Goal: Task Accomplishment & Management: Complete application form

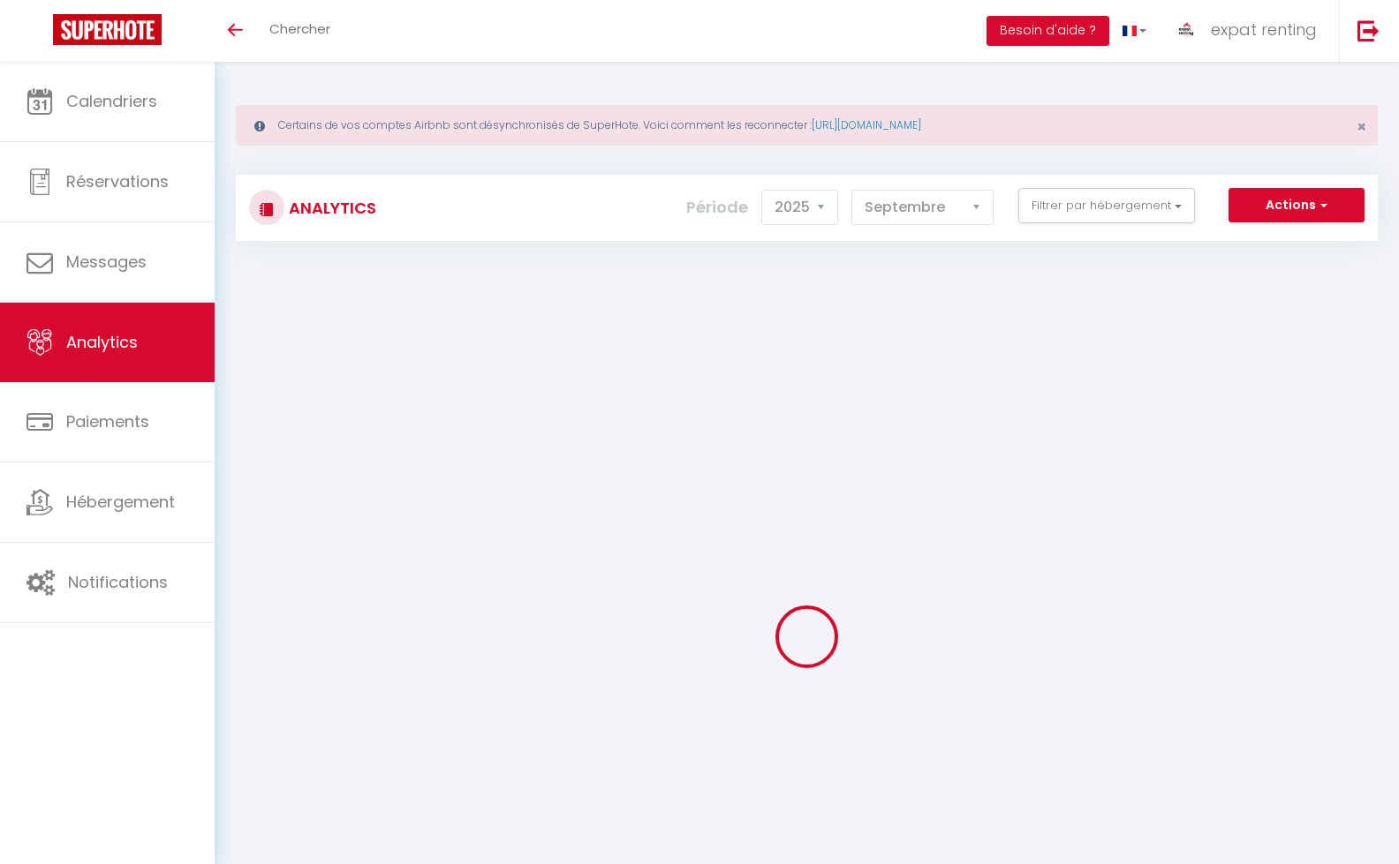
select select "2025"
select select "9"
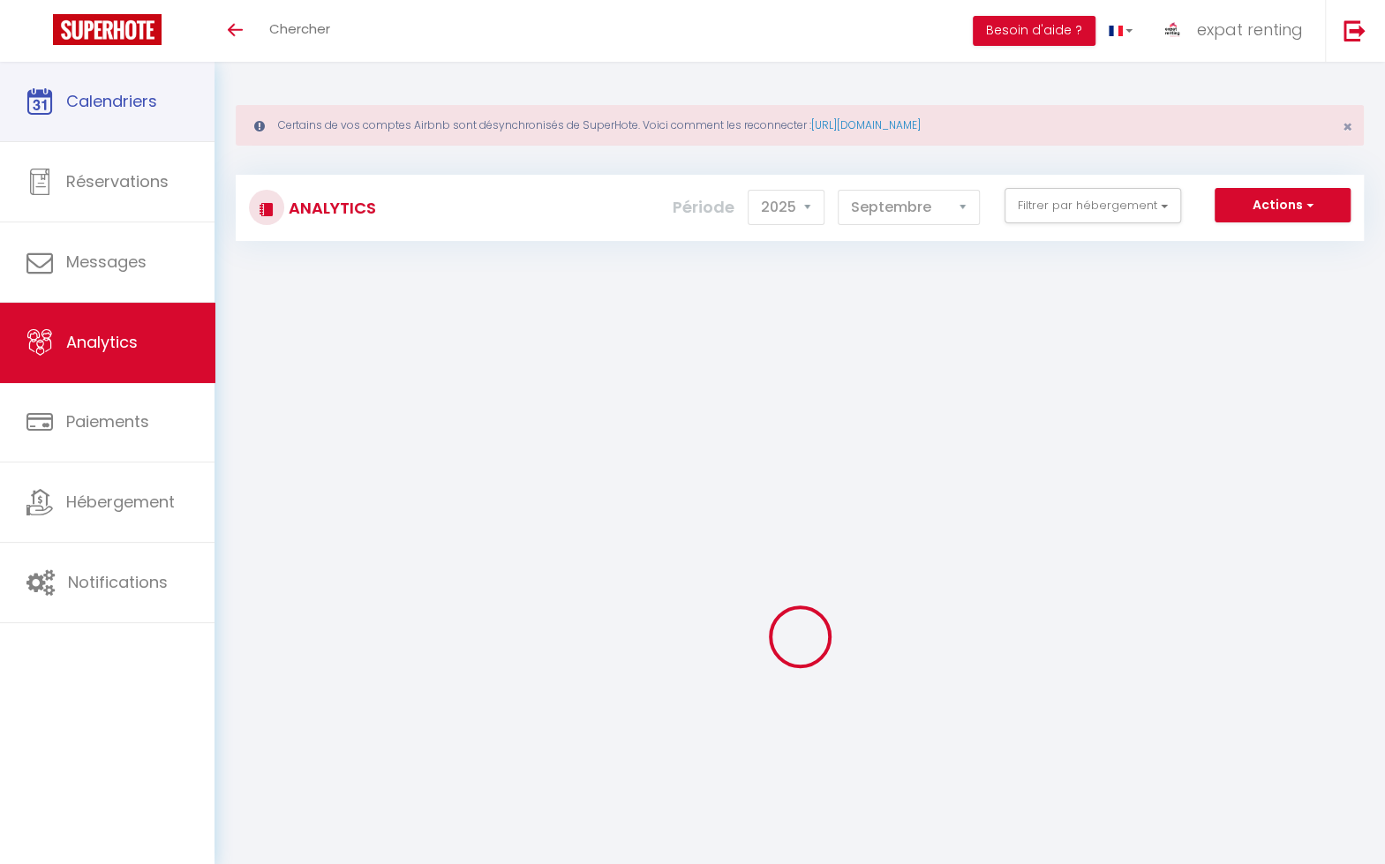
click at [148, 109] on span "Calendriers" at bounding box center [111, 101] width 91 height 22
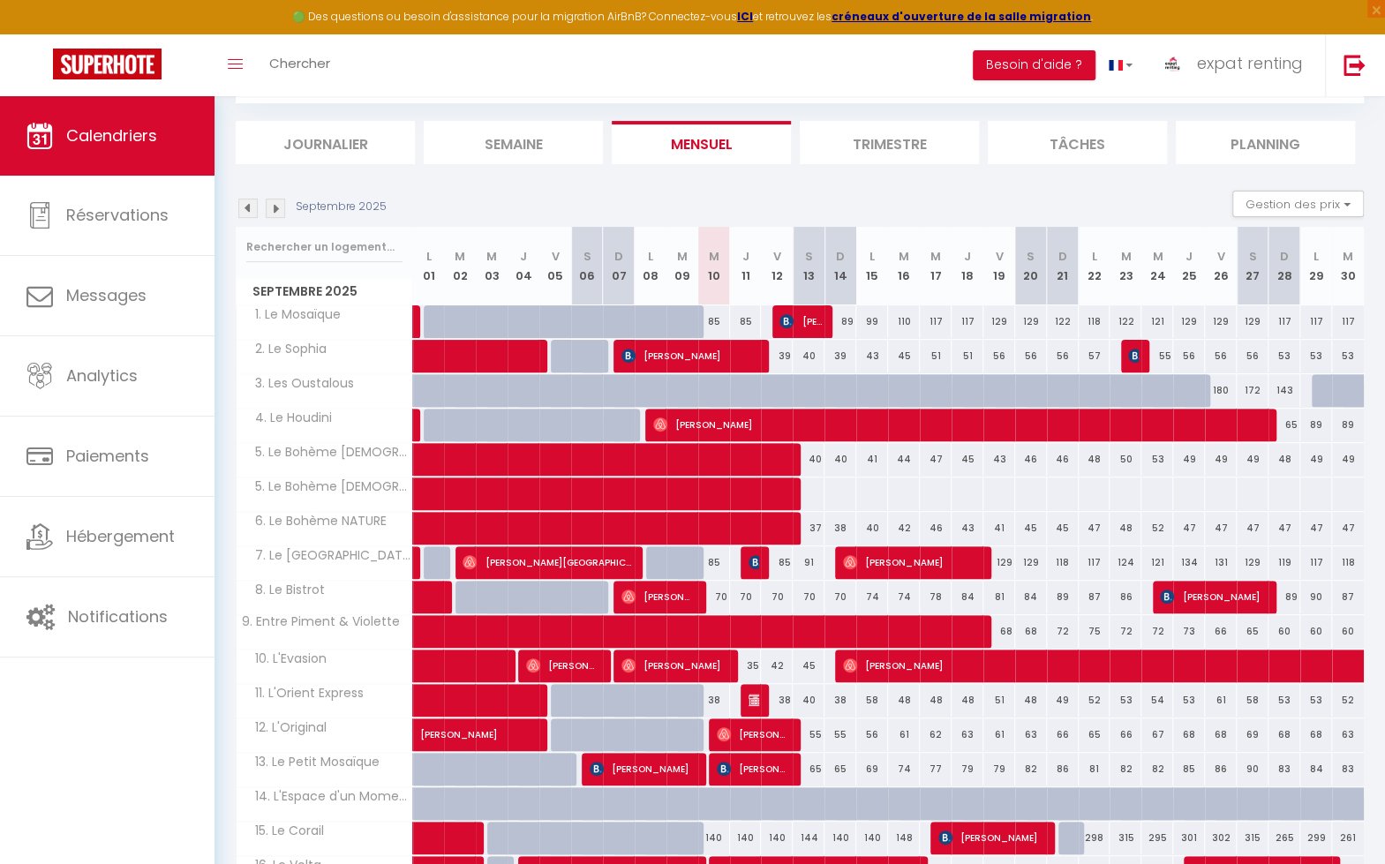
scroll to position [177, 0]
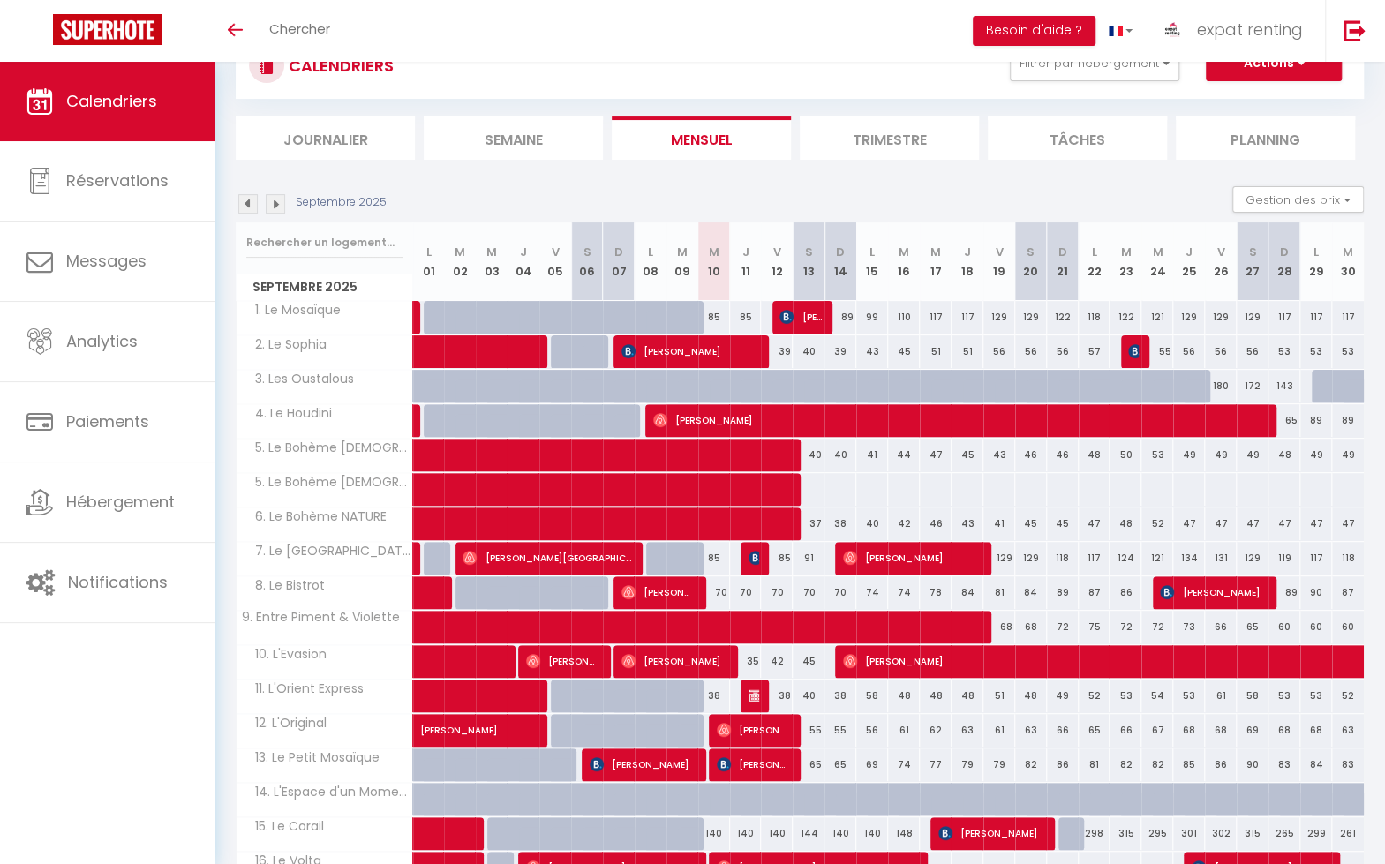
click at [893, 139] on li "Trimestre" at bounding box center [889, 138] width 179 height 43
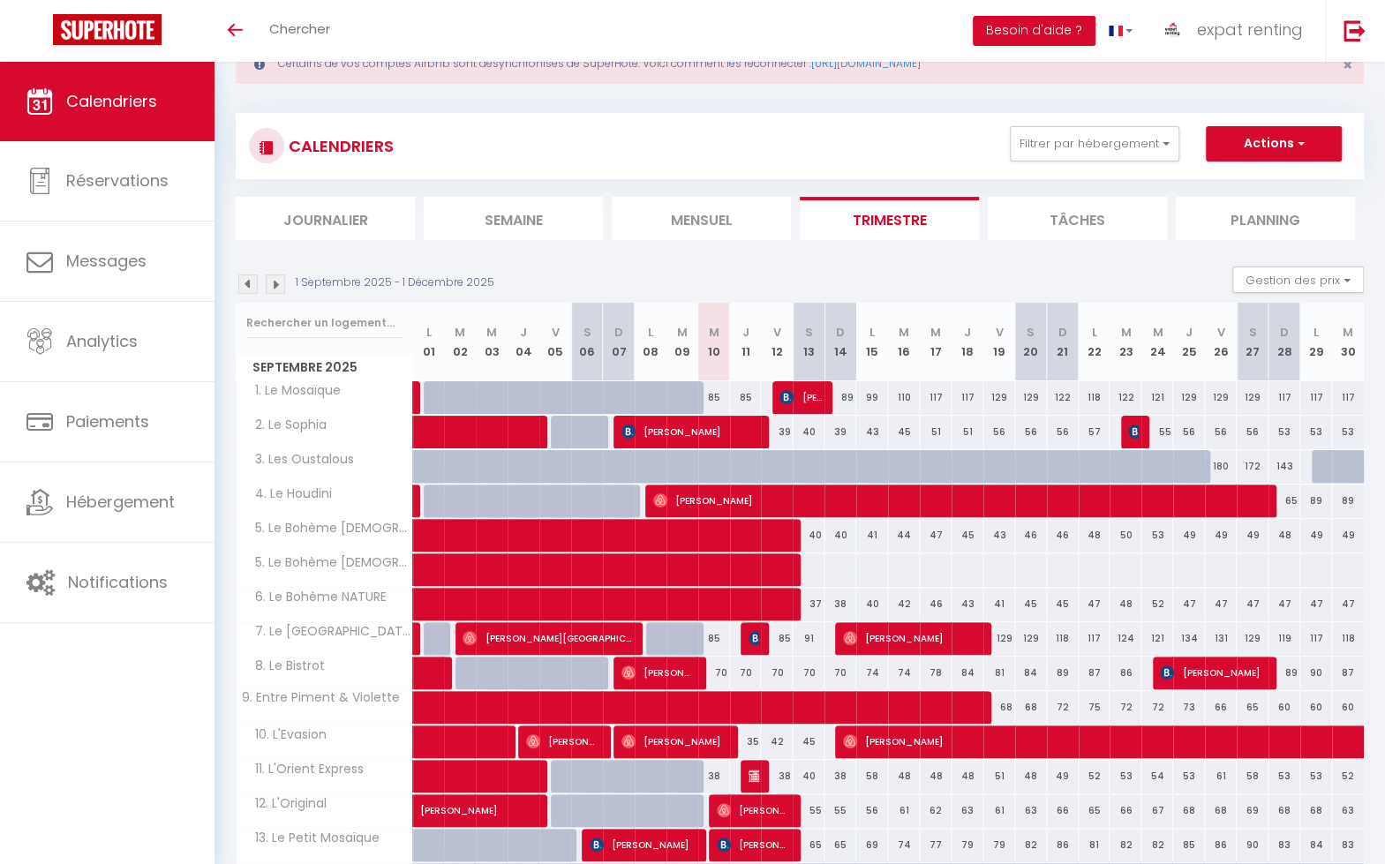
scroll to position [142, 0]
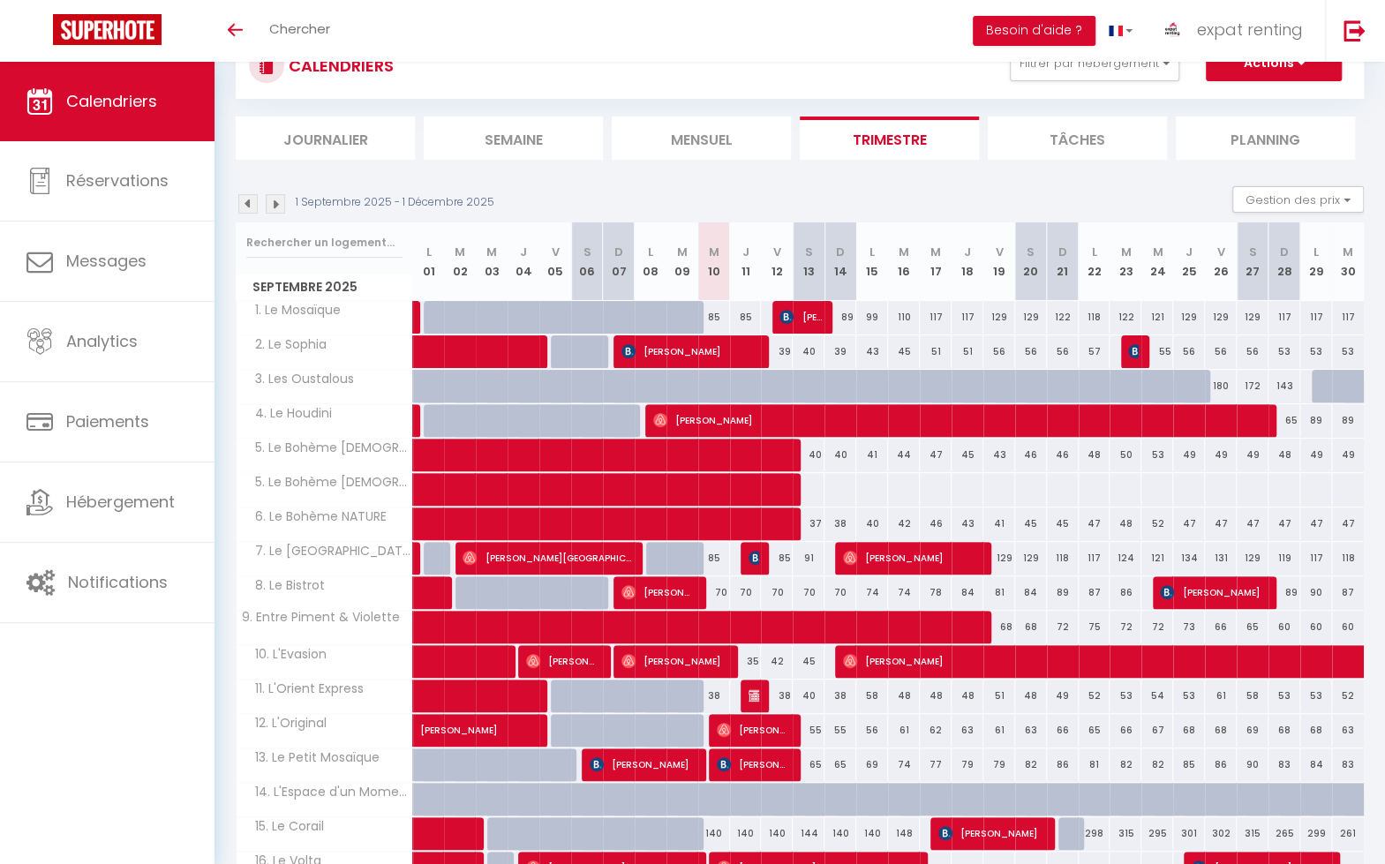
click at [245, 201] on img at bounding box center [247, 203] width 19 height 19
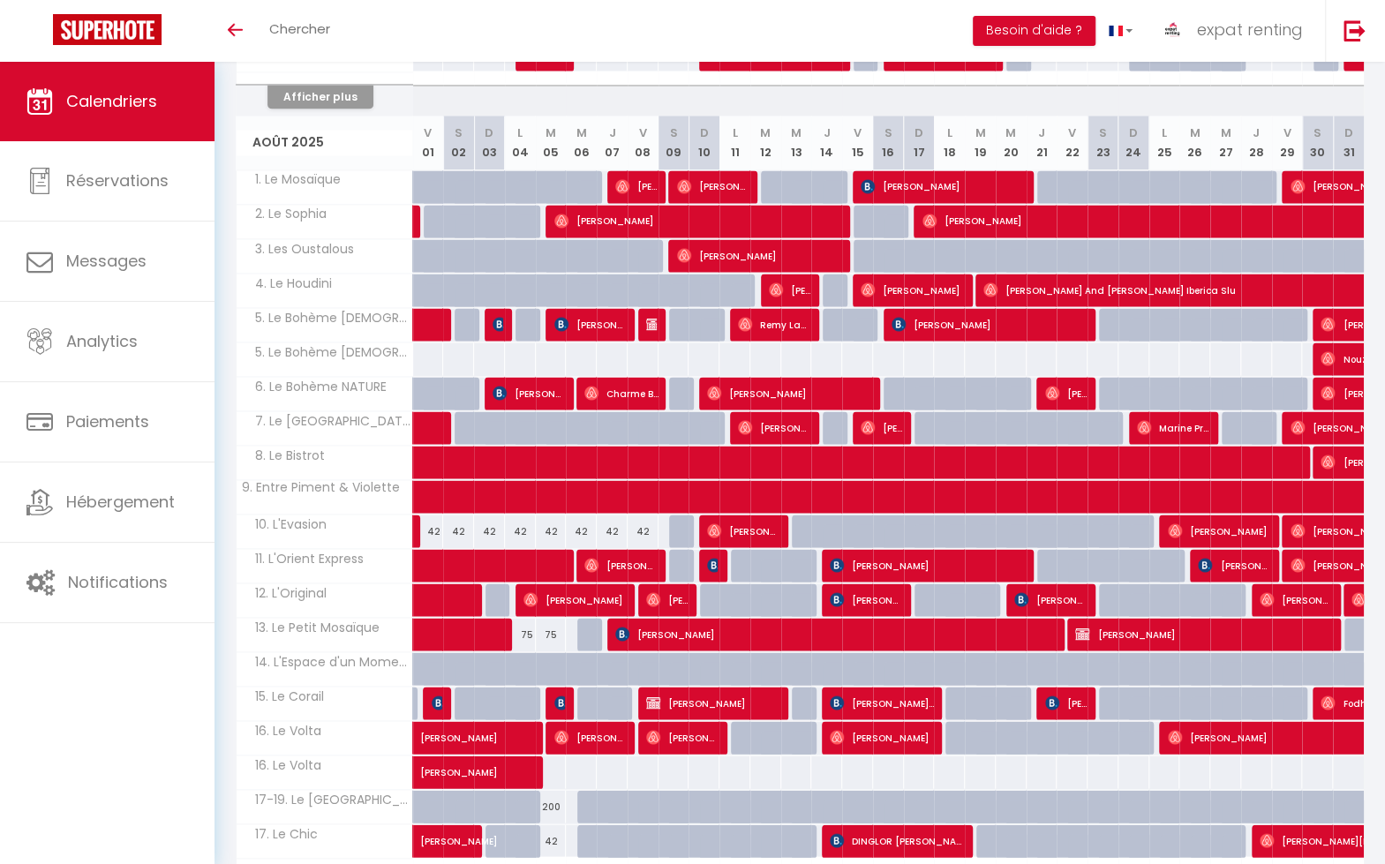
scroll to position [1844, 0]
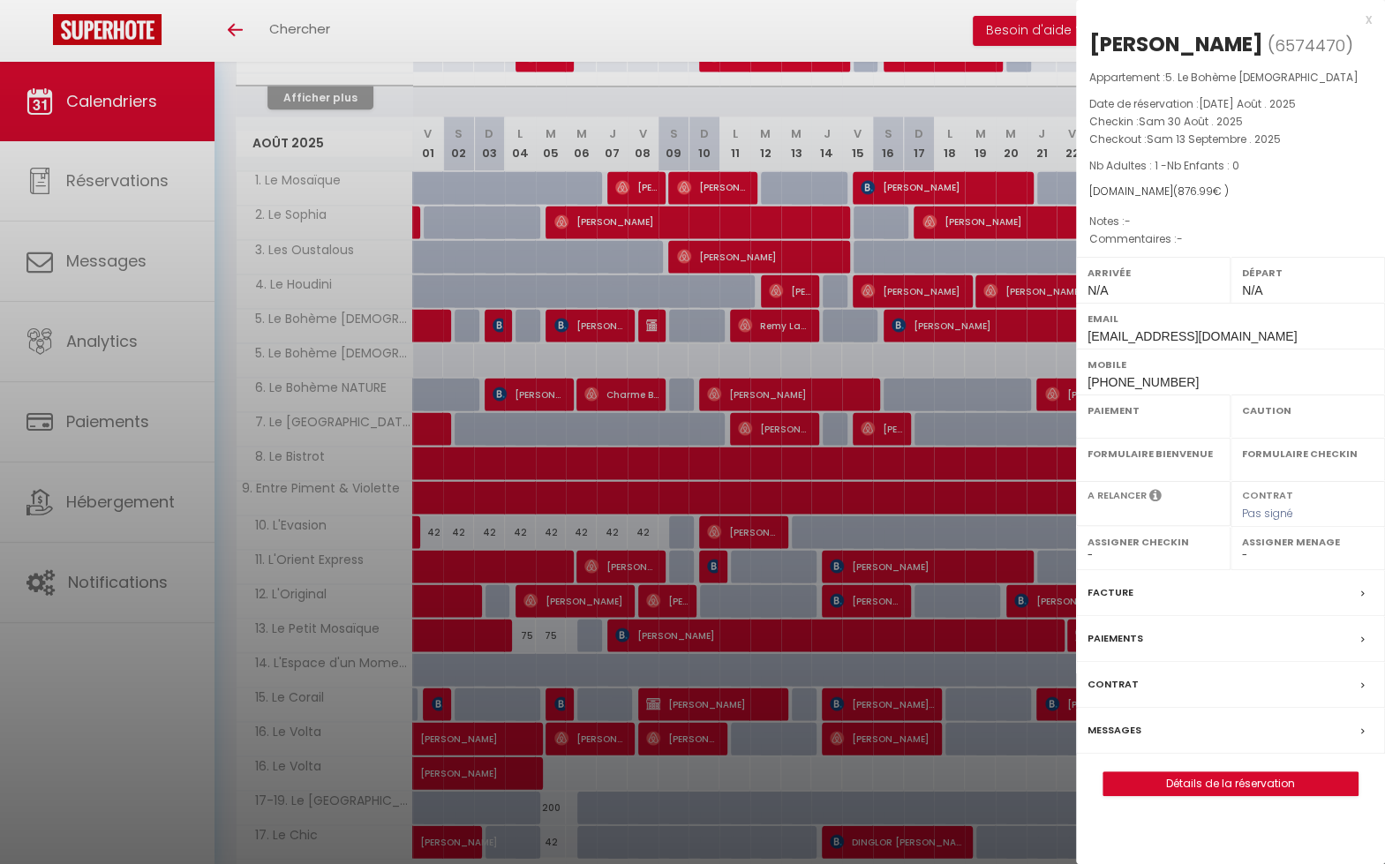
select select "OK"
select select "0"
select select "1"
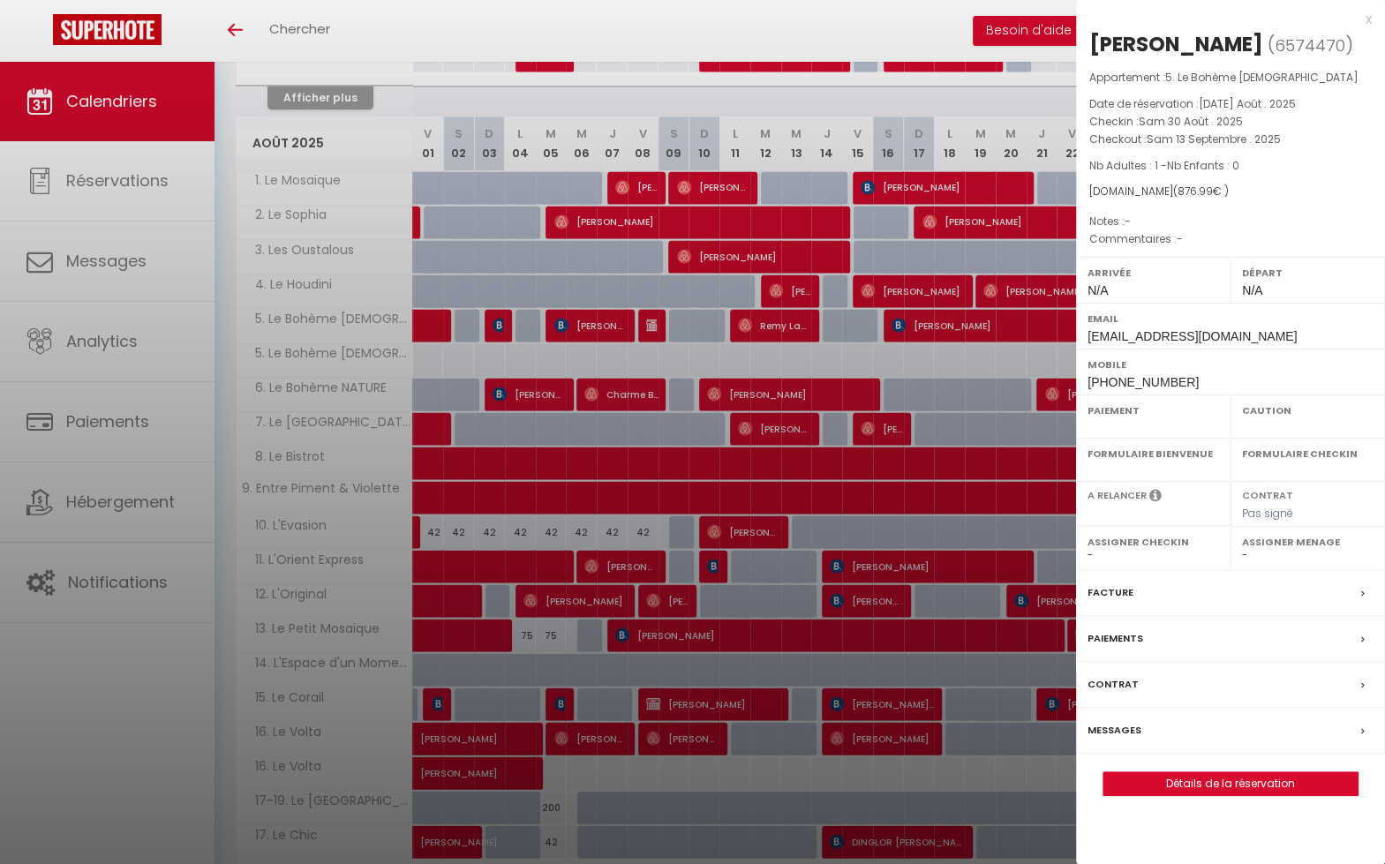
select select
select select "20777"
click at [1364, 16] on div "x" at bounding box center [1224, 19] width 296 height 21
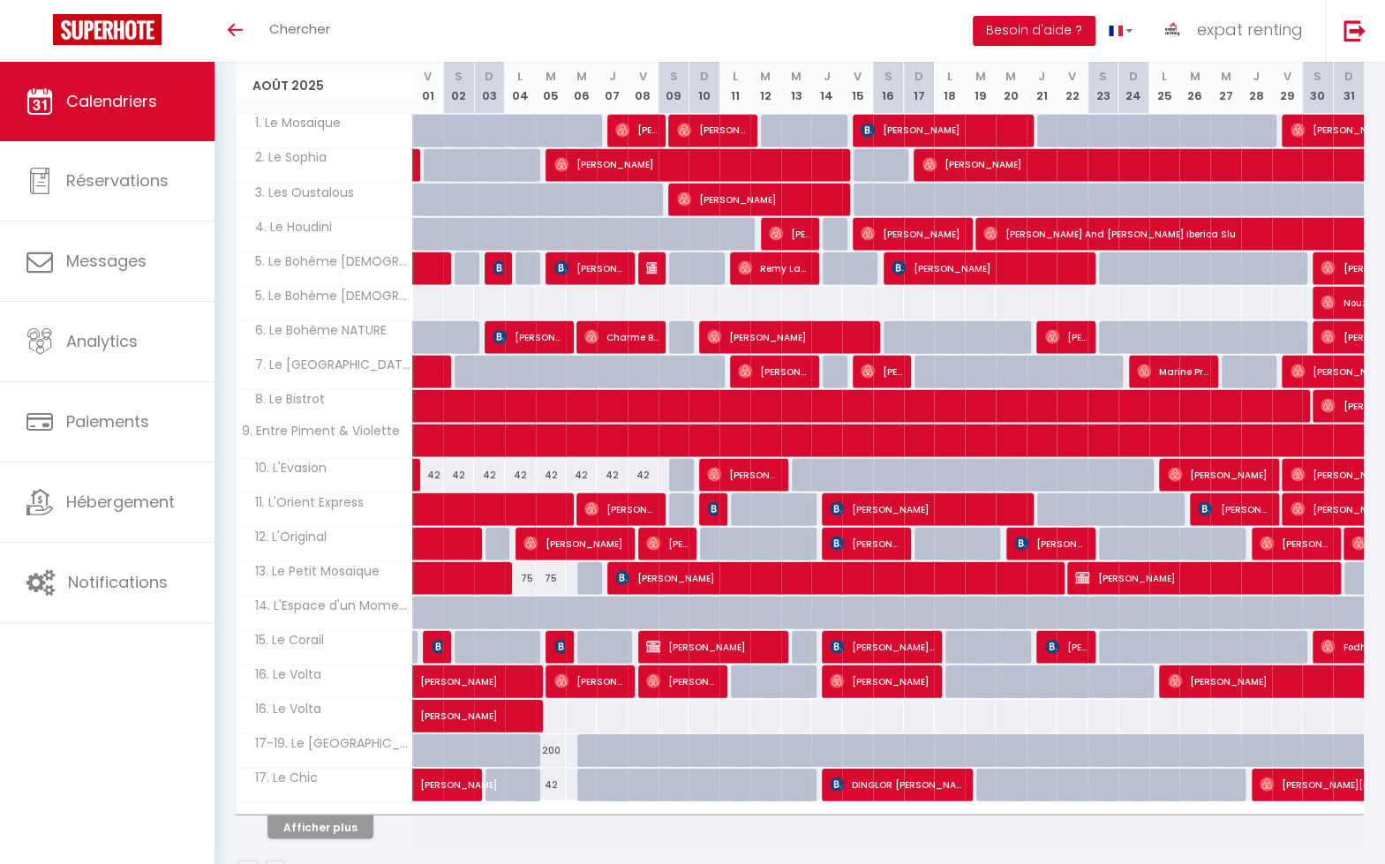
scroll to position [1933, 0]
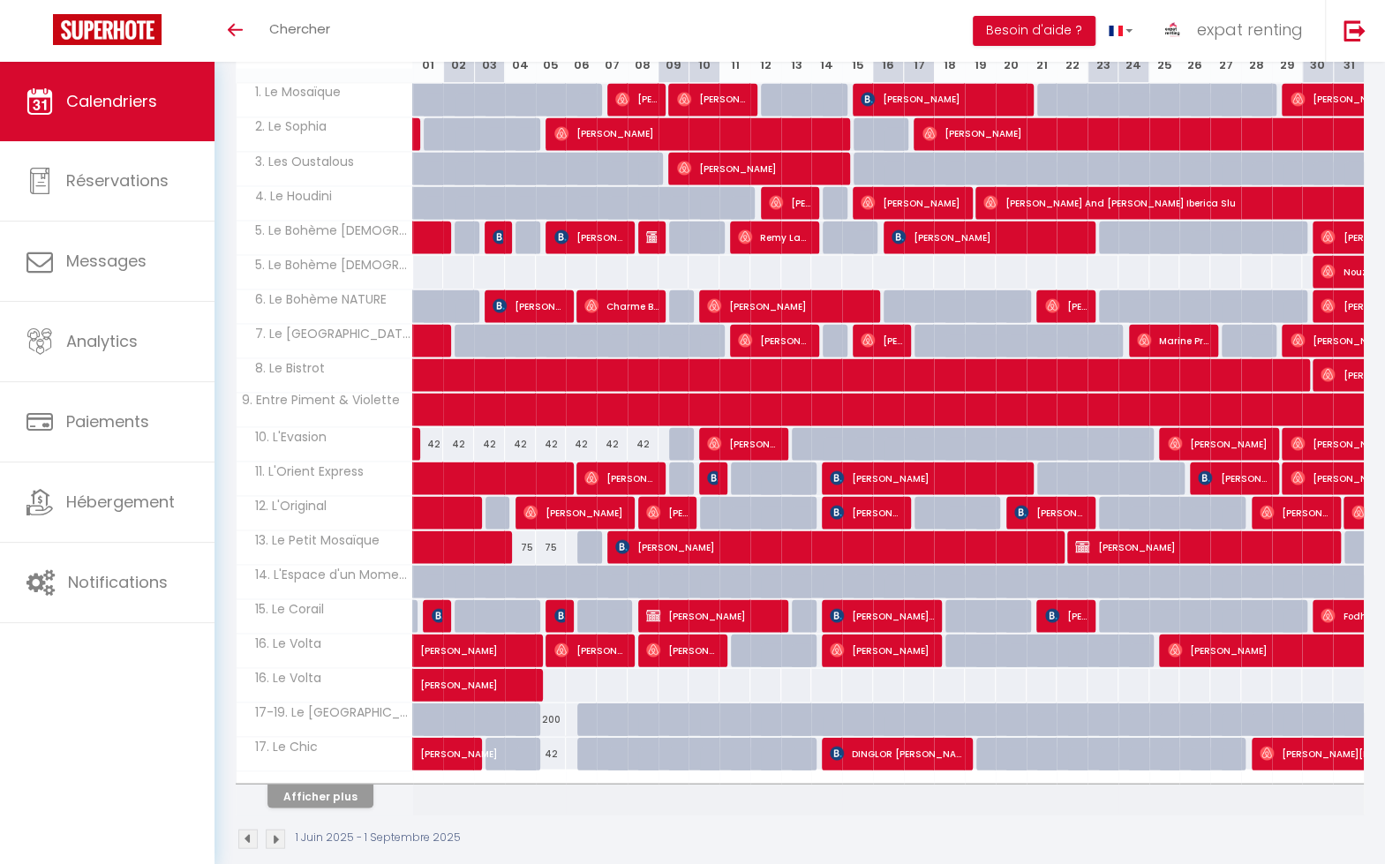
click at [276, 829] on img at bounding box center [275, 838] width 19 height 19
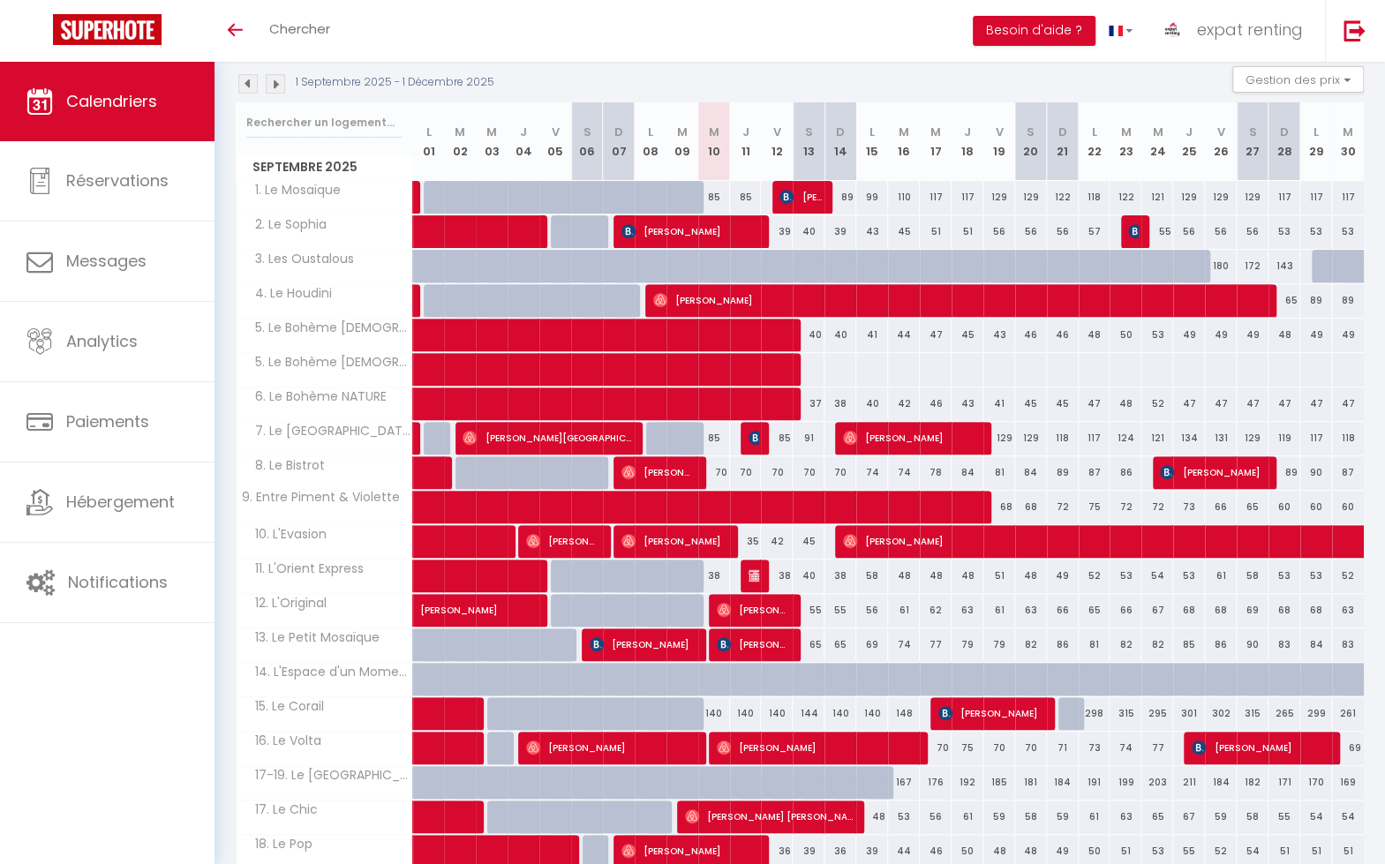
scroll to position [79, 0]
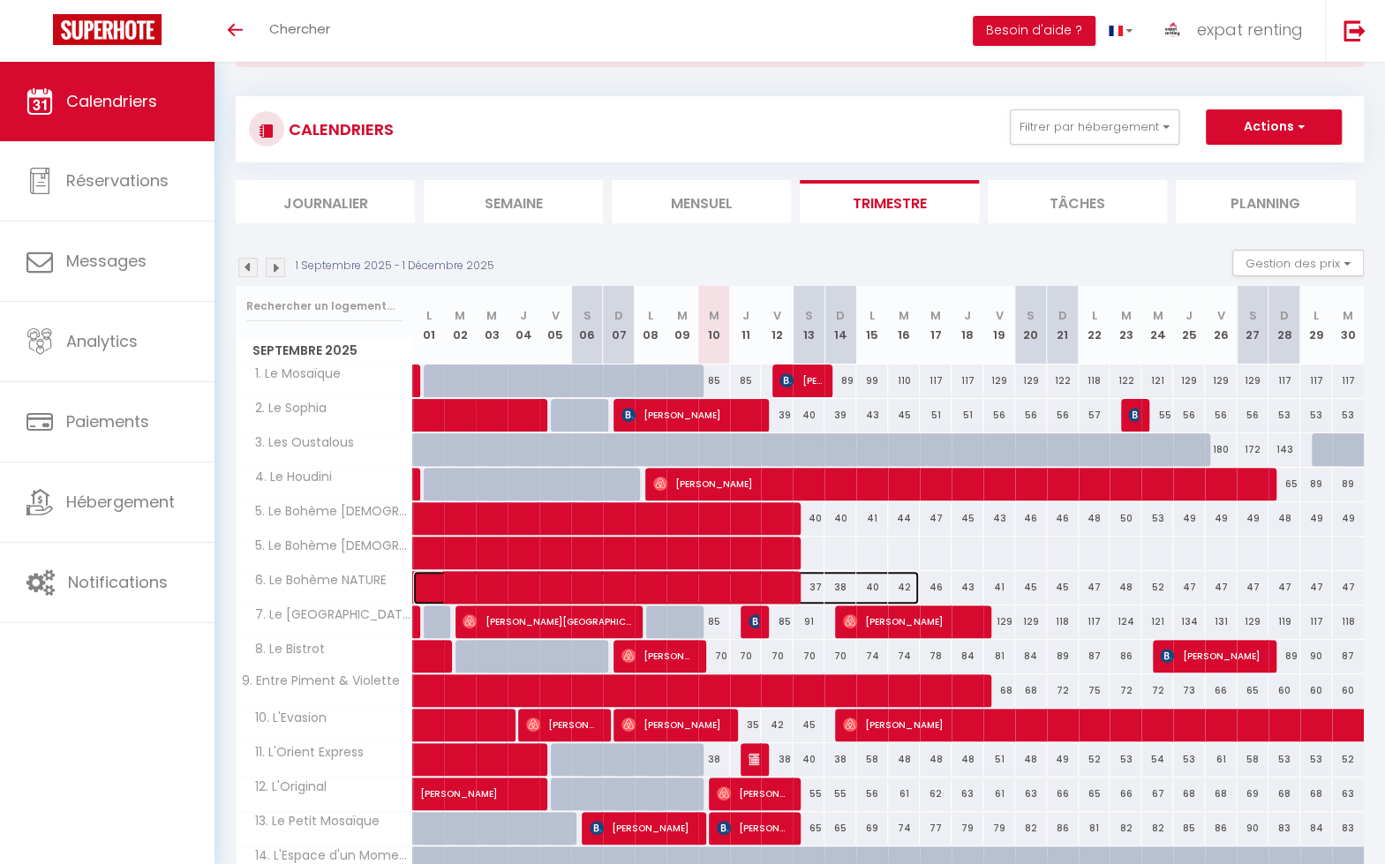
click at [872, 584] on span at bounding box center [675, 588] width 487 height 34
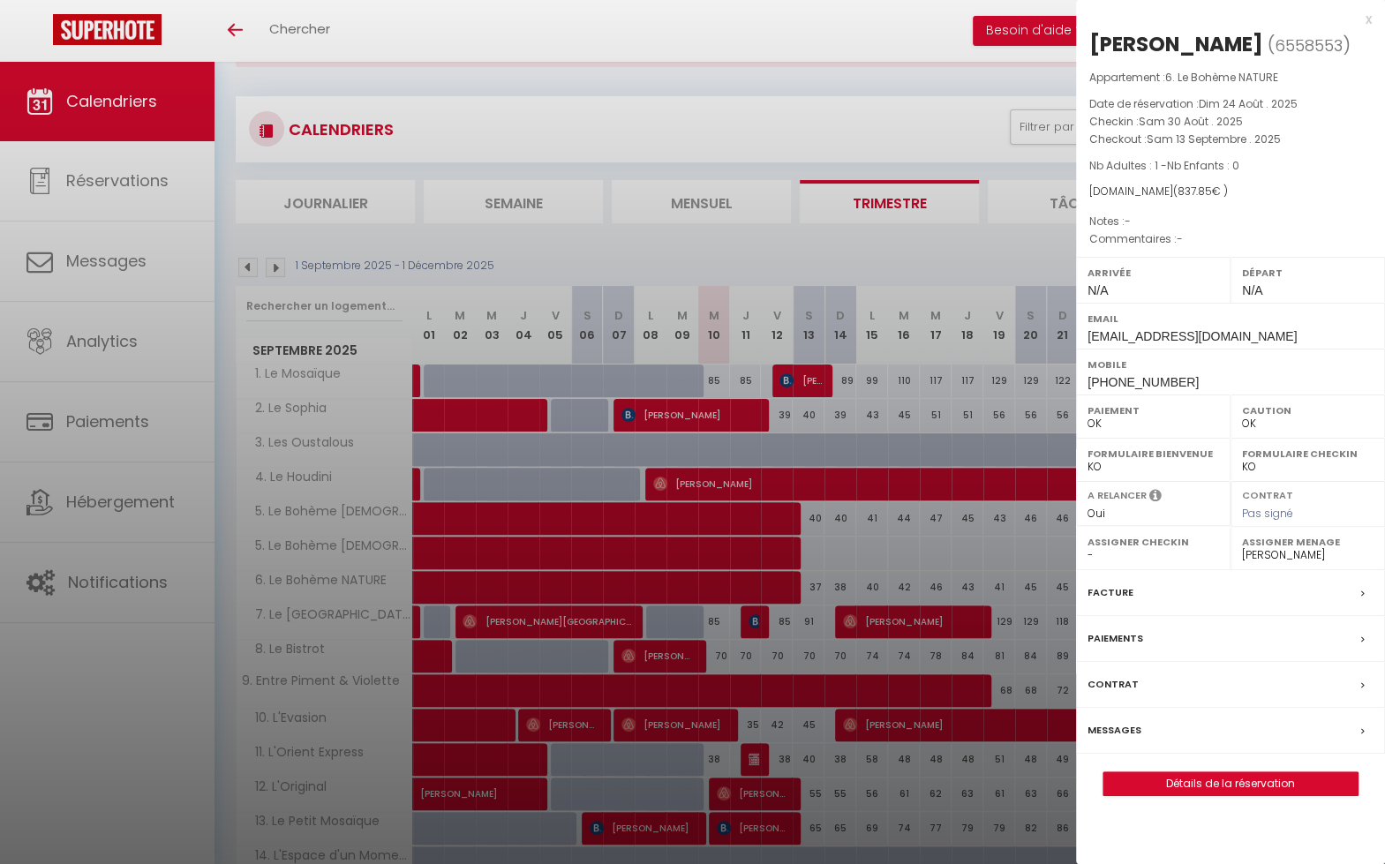
click at [936, 554] on div at bounding box center [692, 432] width 1385 height 864
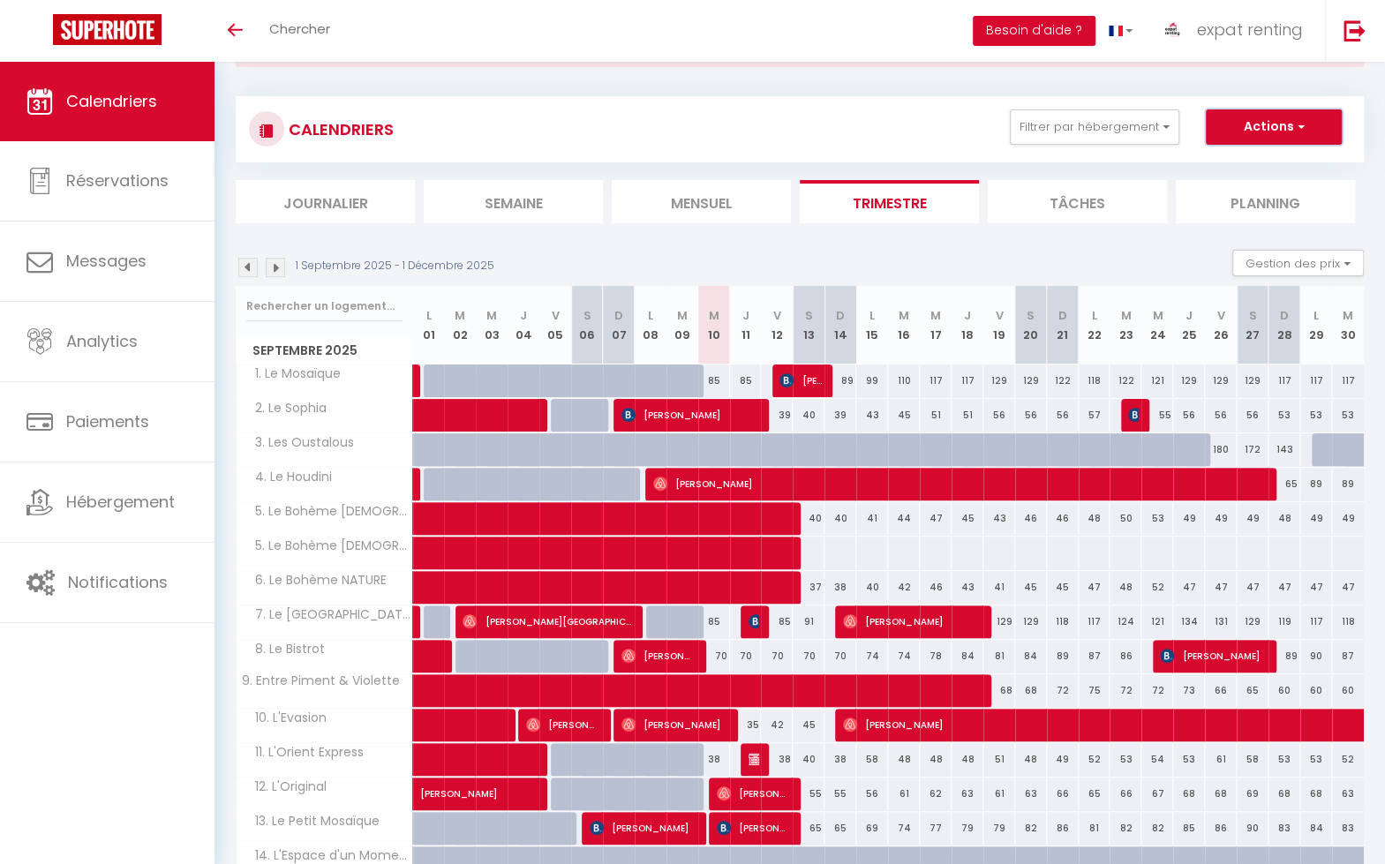
click at [1307, 123] on button "Actions" at bounding box center [1274, 126] width 136 height 35
click at [1268, 161] on link "Nouvelle réservation" at bounding box center [1256, 168] width 154 height 26
select select
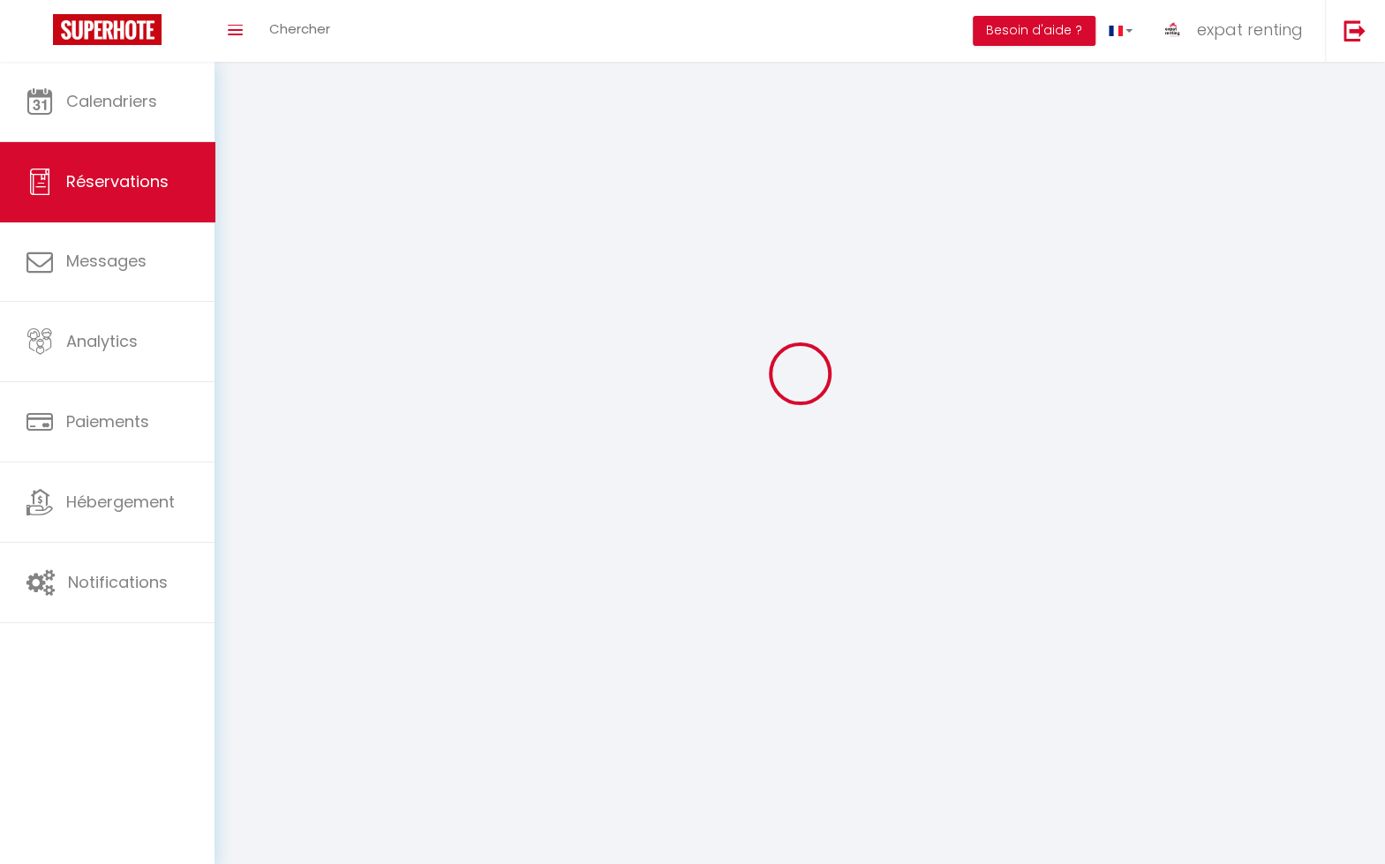
select select
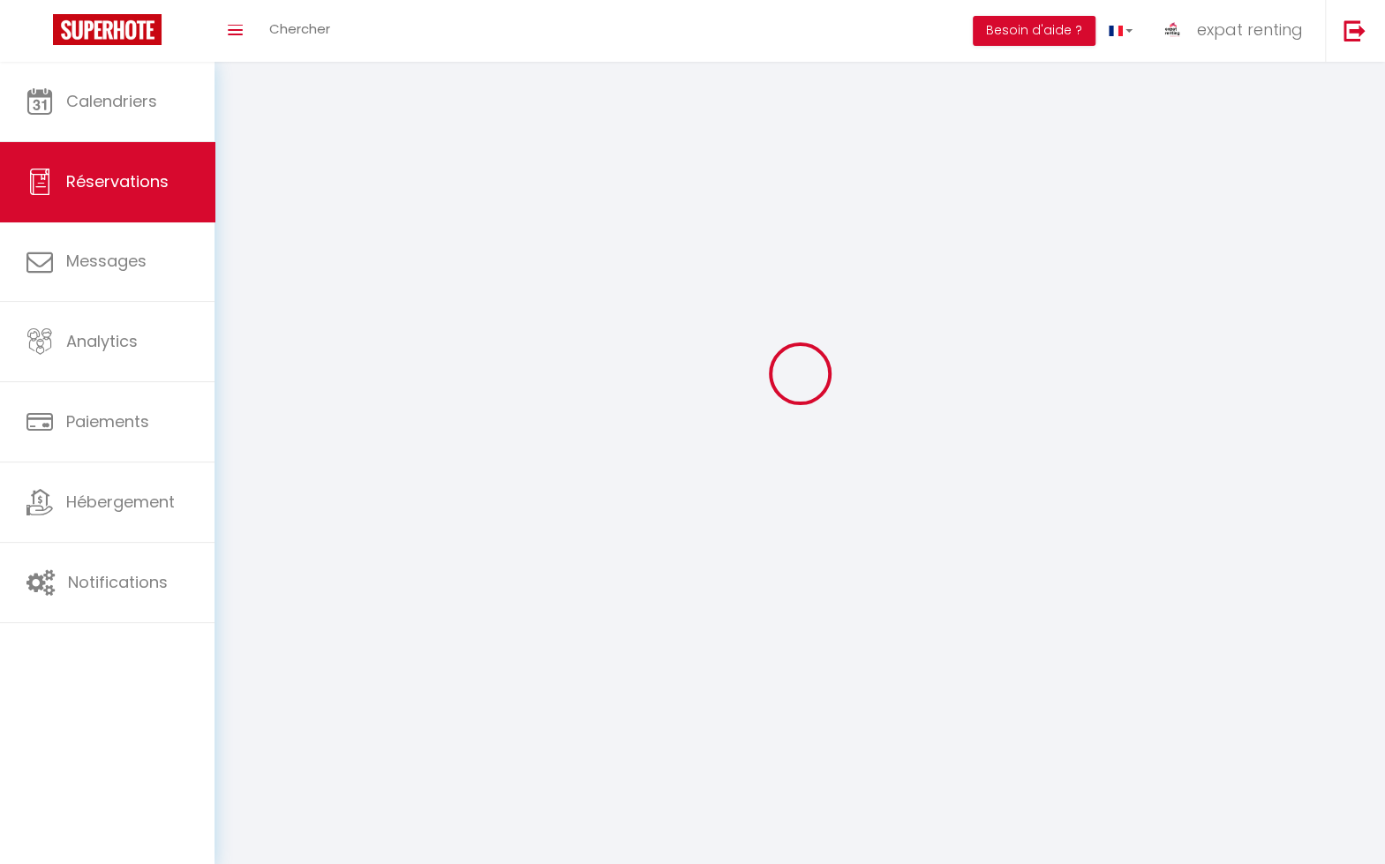
select select
checkbox input "false"
select select
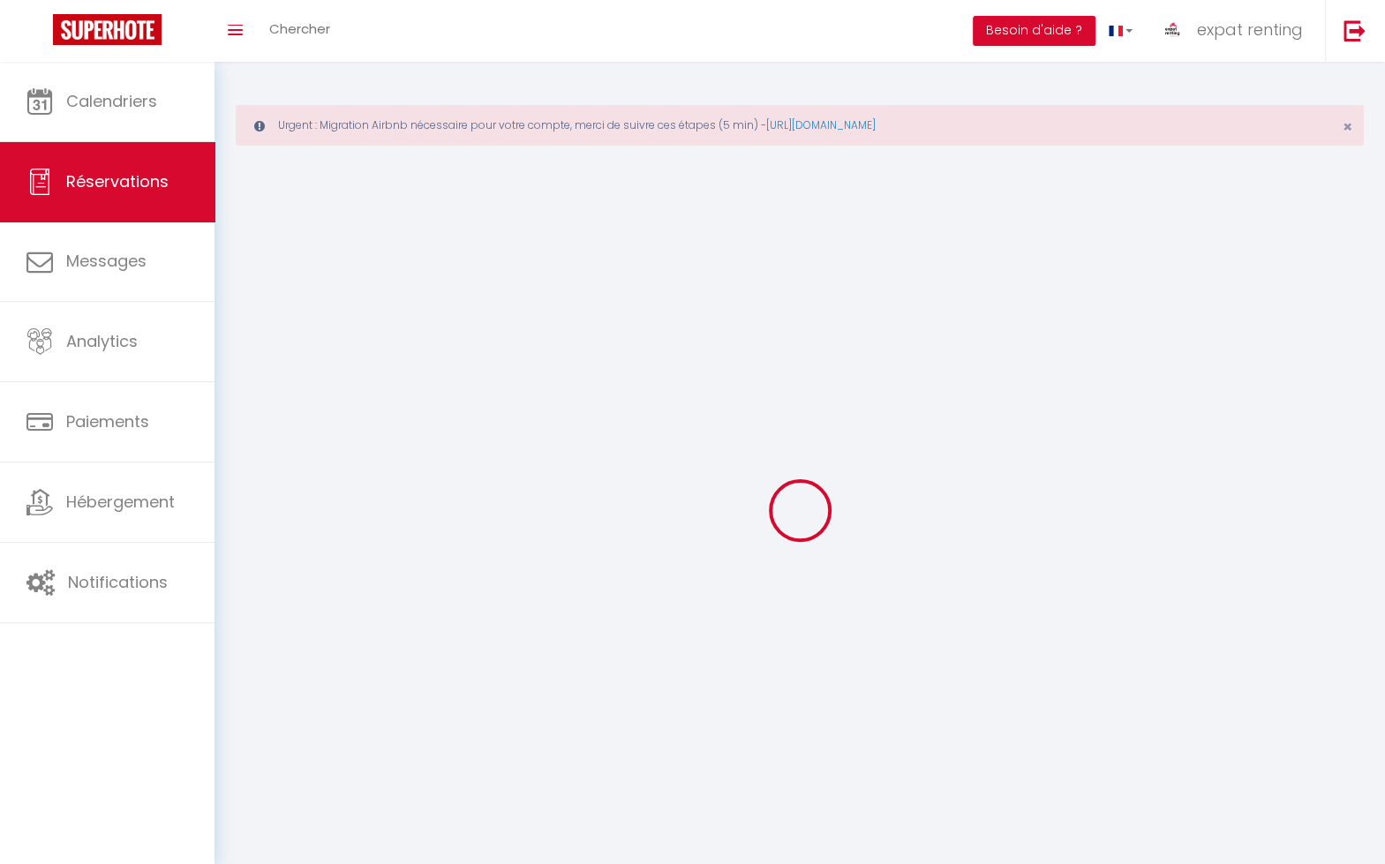
select select
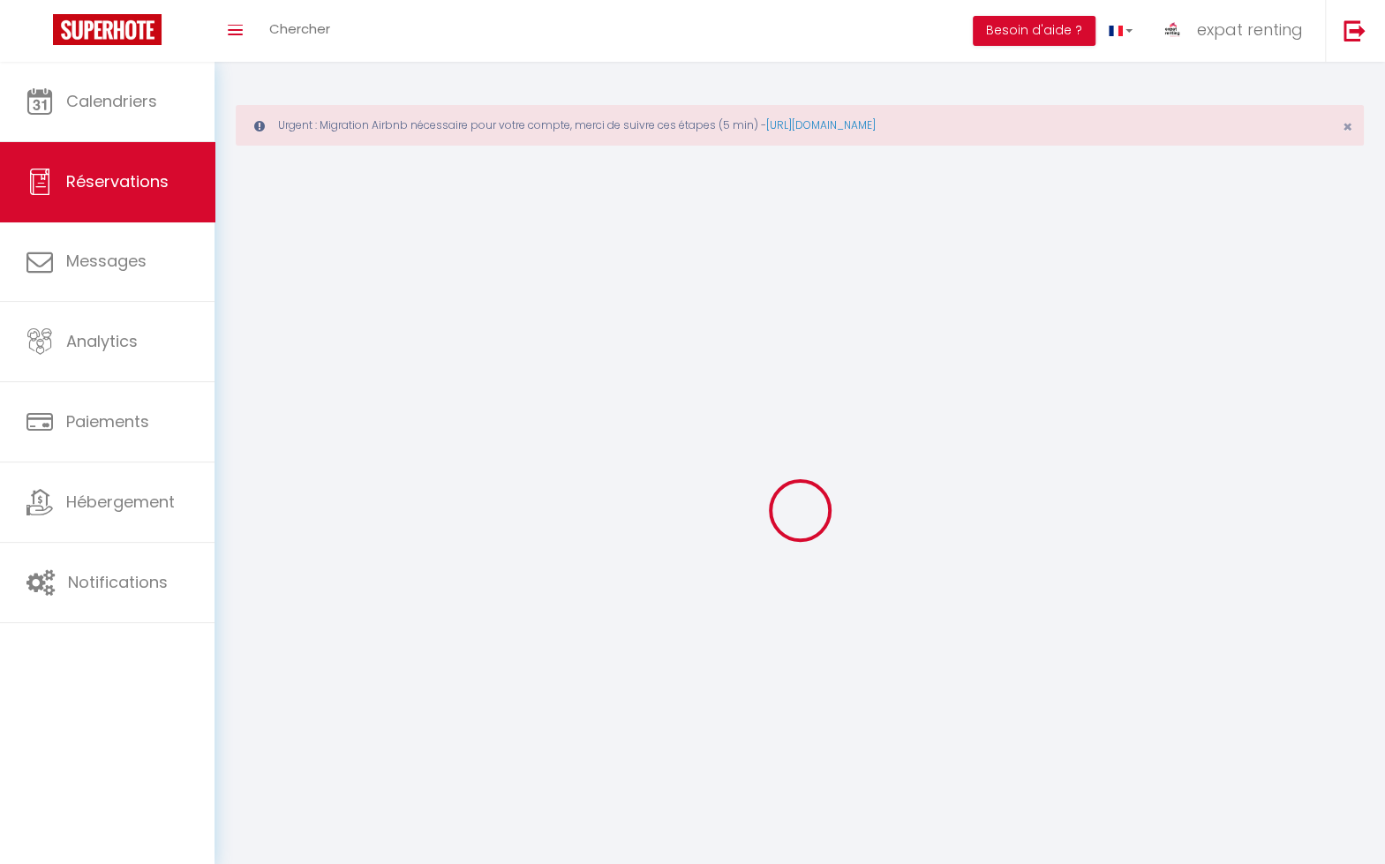
select select
checkbox input "false"
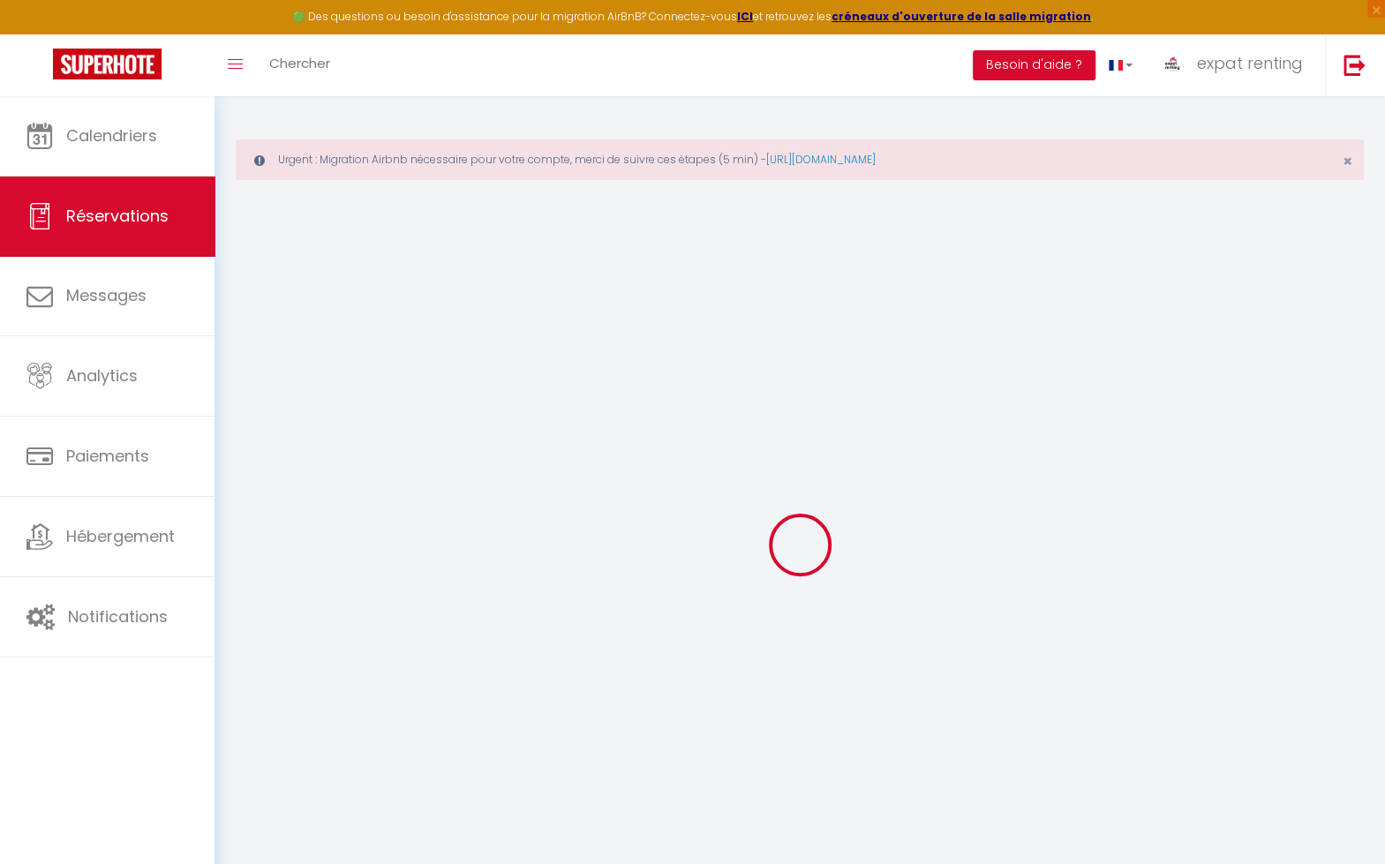
select select
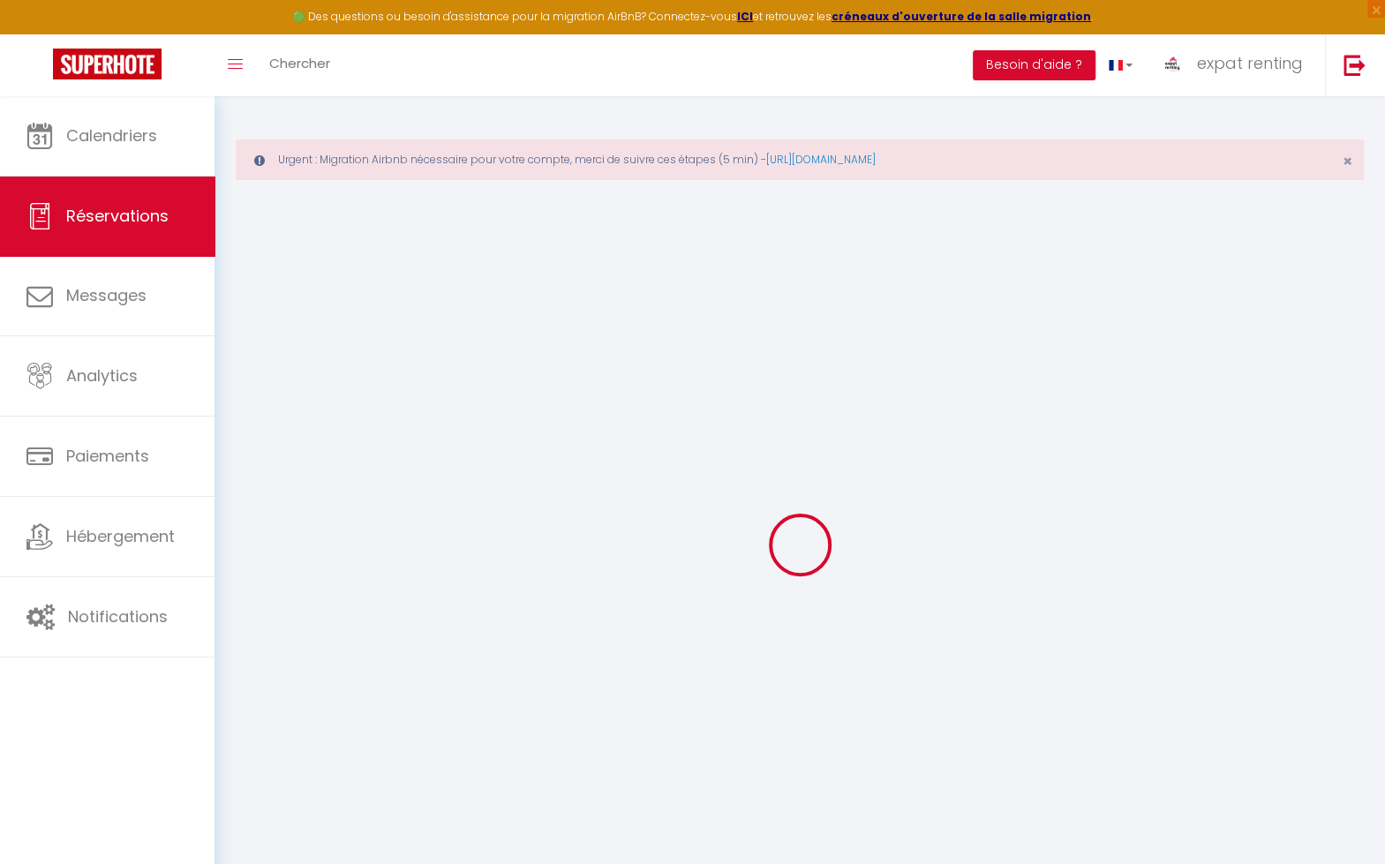
select select
checkbox input "false"
select select
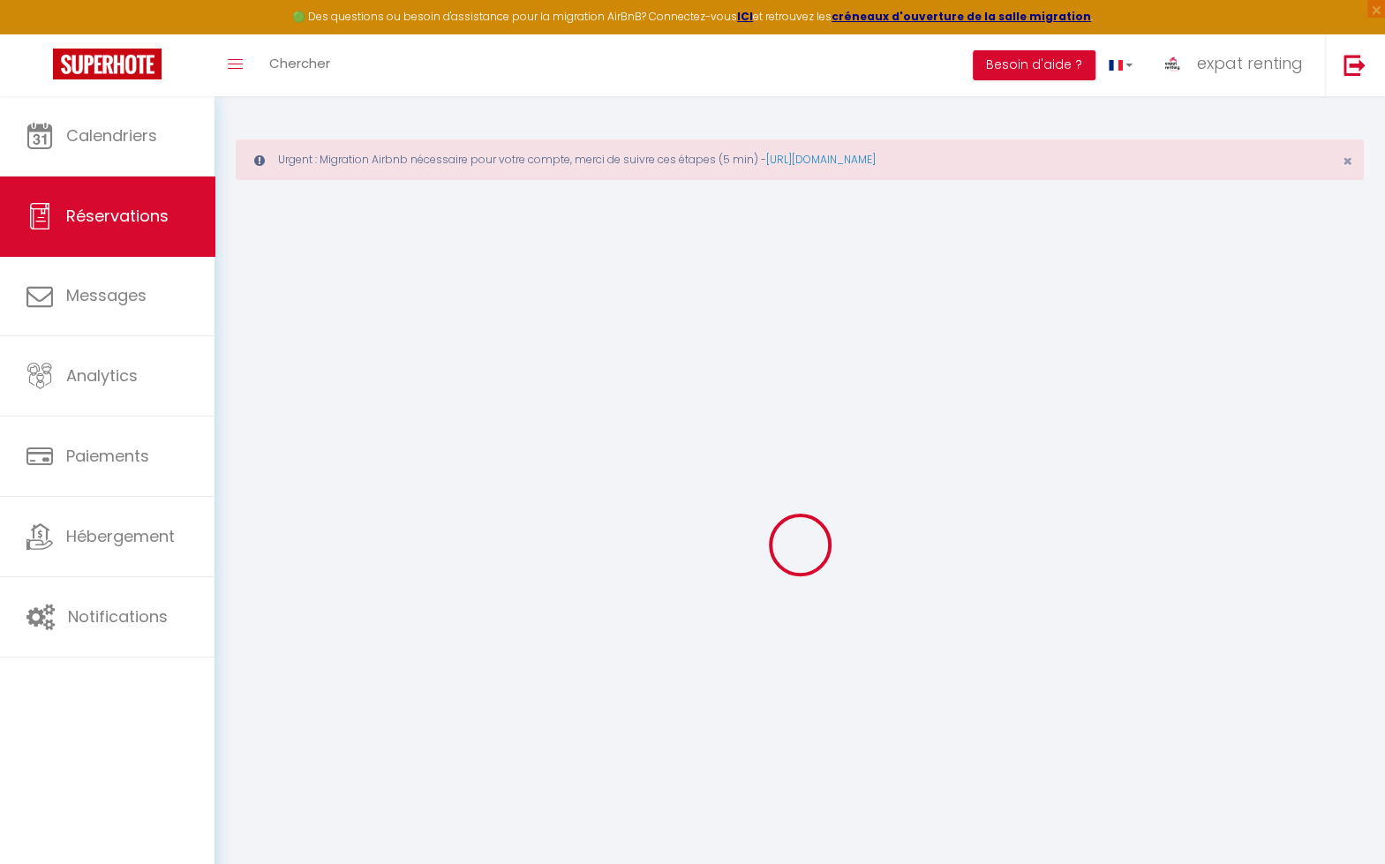
select select
checkbox input "false"
select select
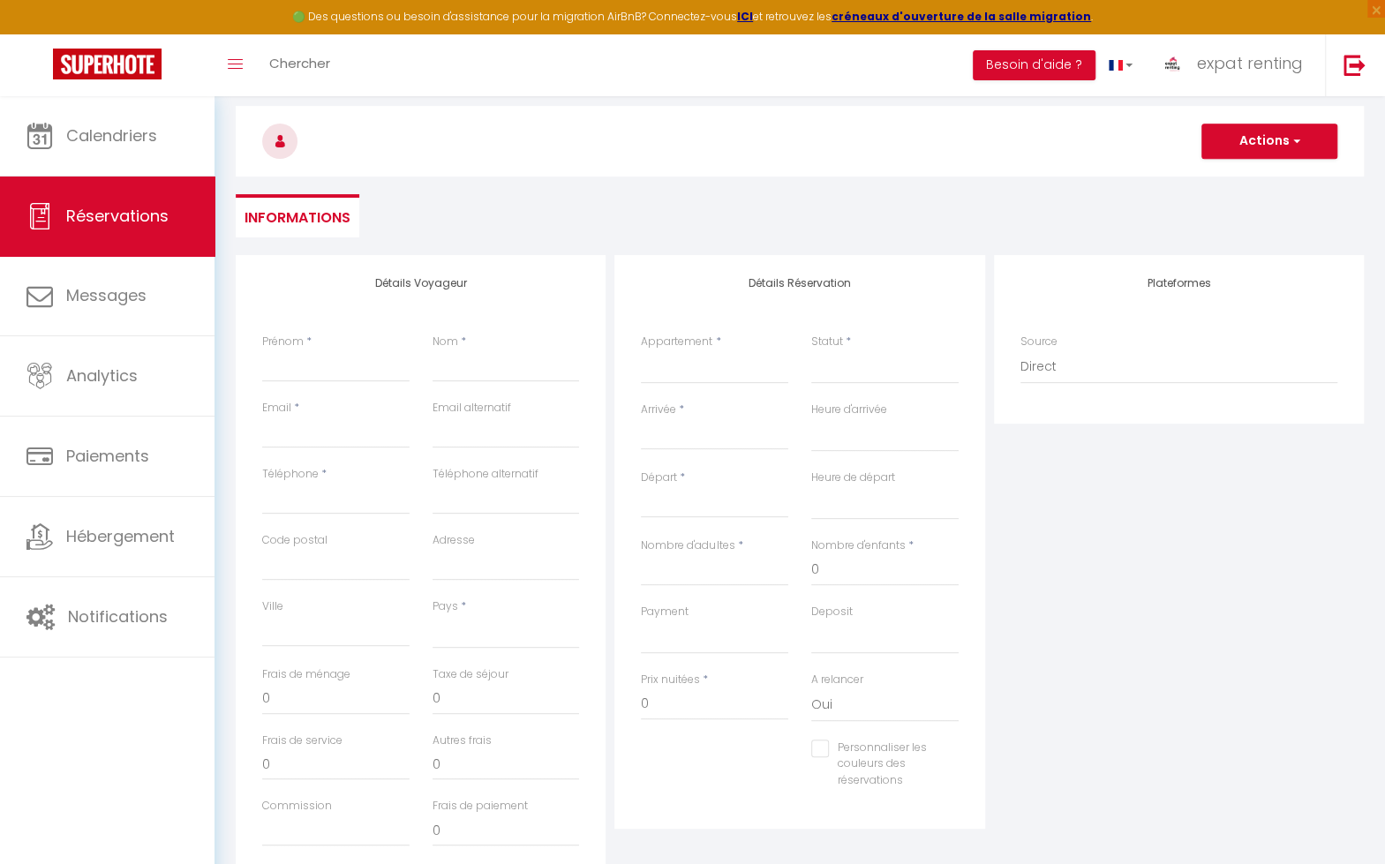
scroll to position [177, 0]
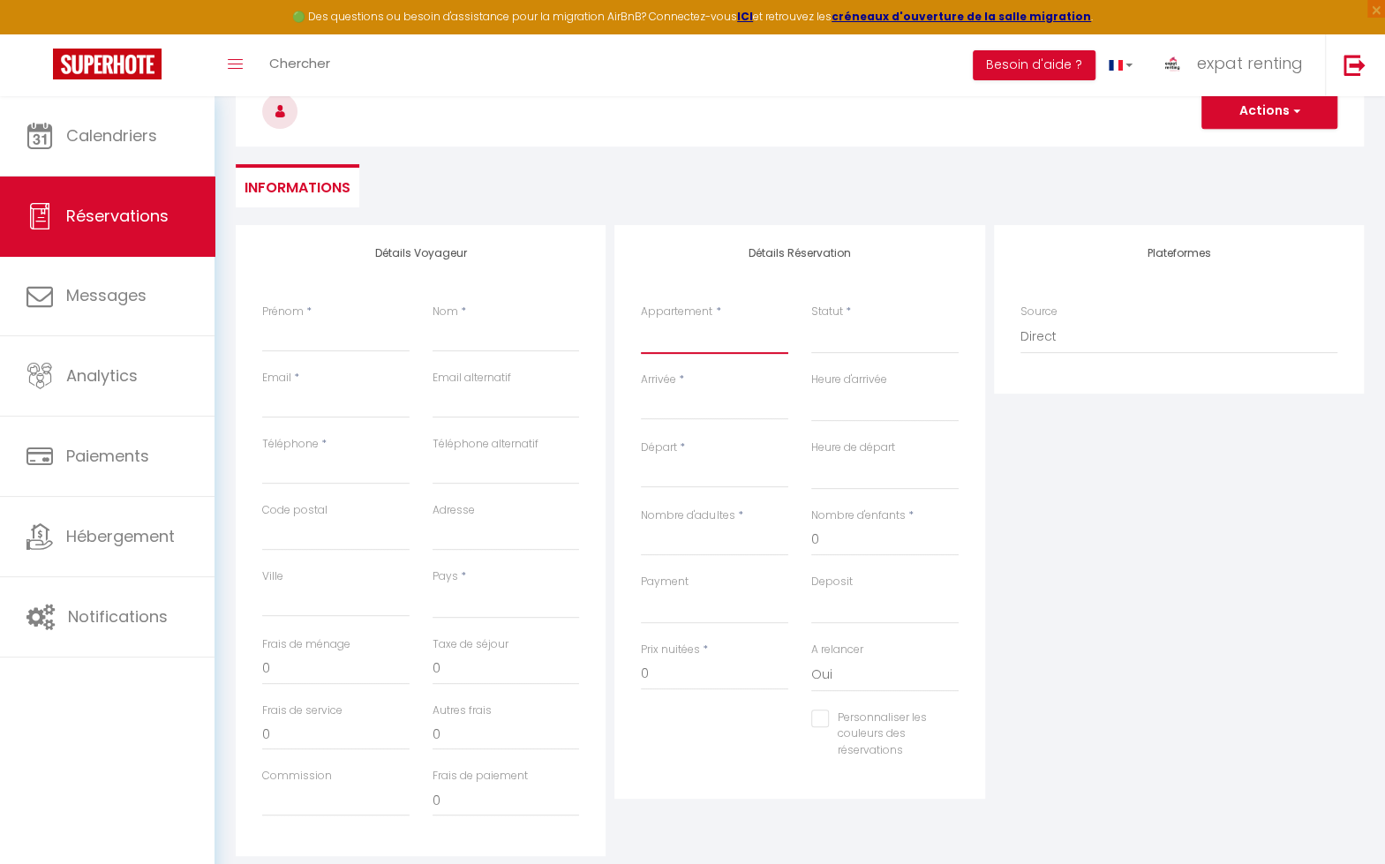
click at [709, 343] on select "1. Le [DEMOGRAPHIC_DATA] 2. Le Sophia 3. Les Oustalous 4. Le Houdini 5. Le Bohè…" at bounding box center [714, 338] width 147 height 34
select select "10273"
click at [641, 321] on select "1. Le [DEMOGRAPHIC_DATA] 2. Le Sophia 3. Les Oustalous 4. Le Houdini 5. Le Bohè…" at bounding box center [714, 338] width 147 height 34
select select
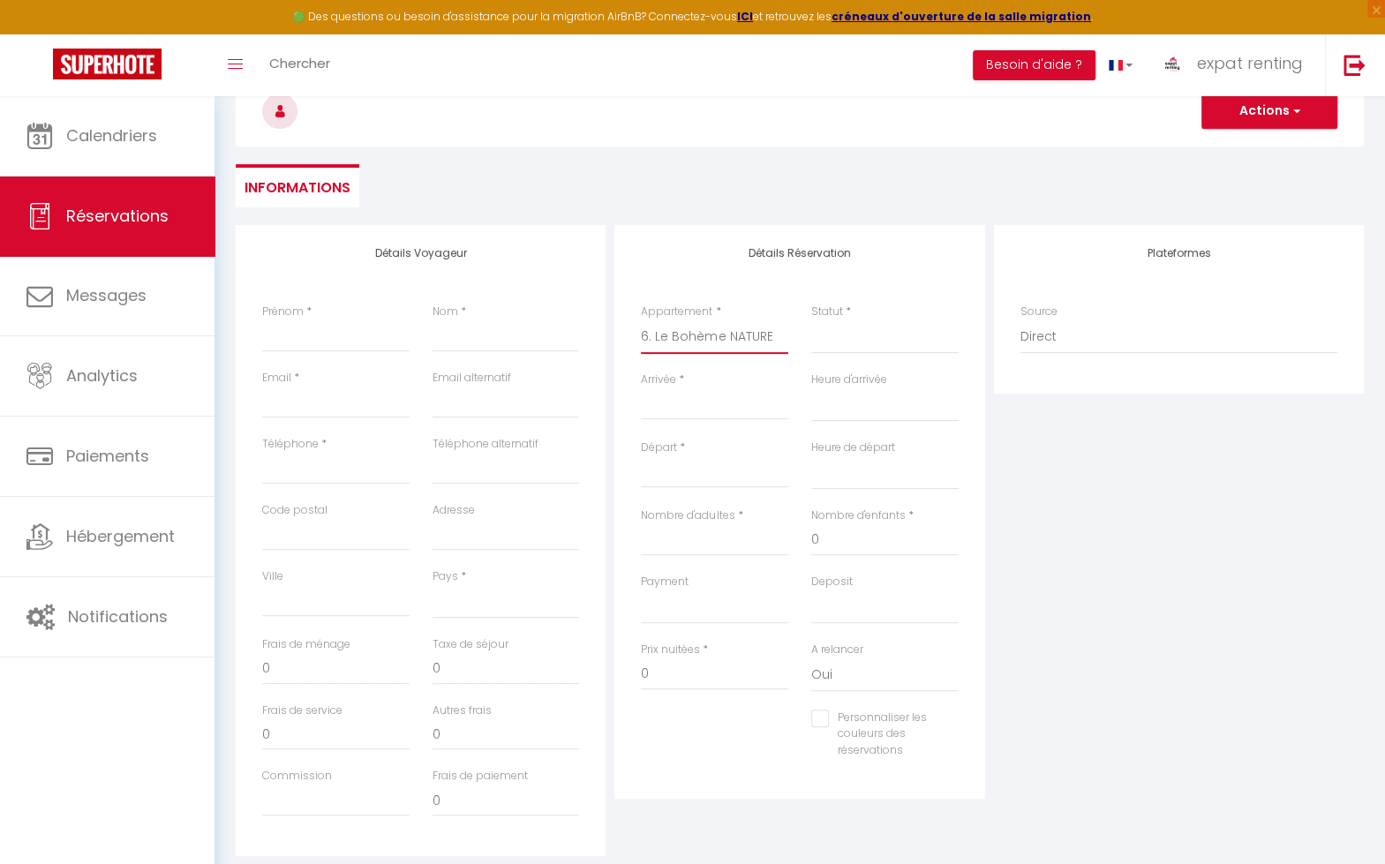
select select
checkbox input "false"
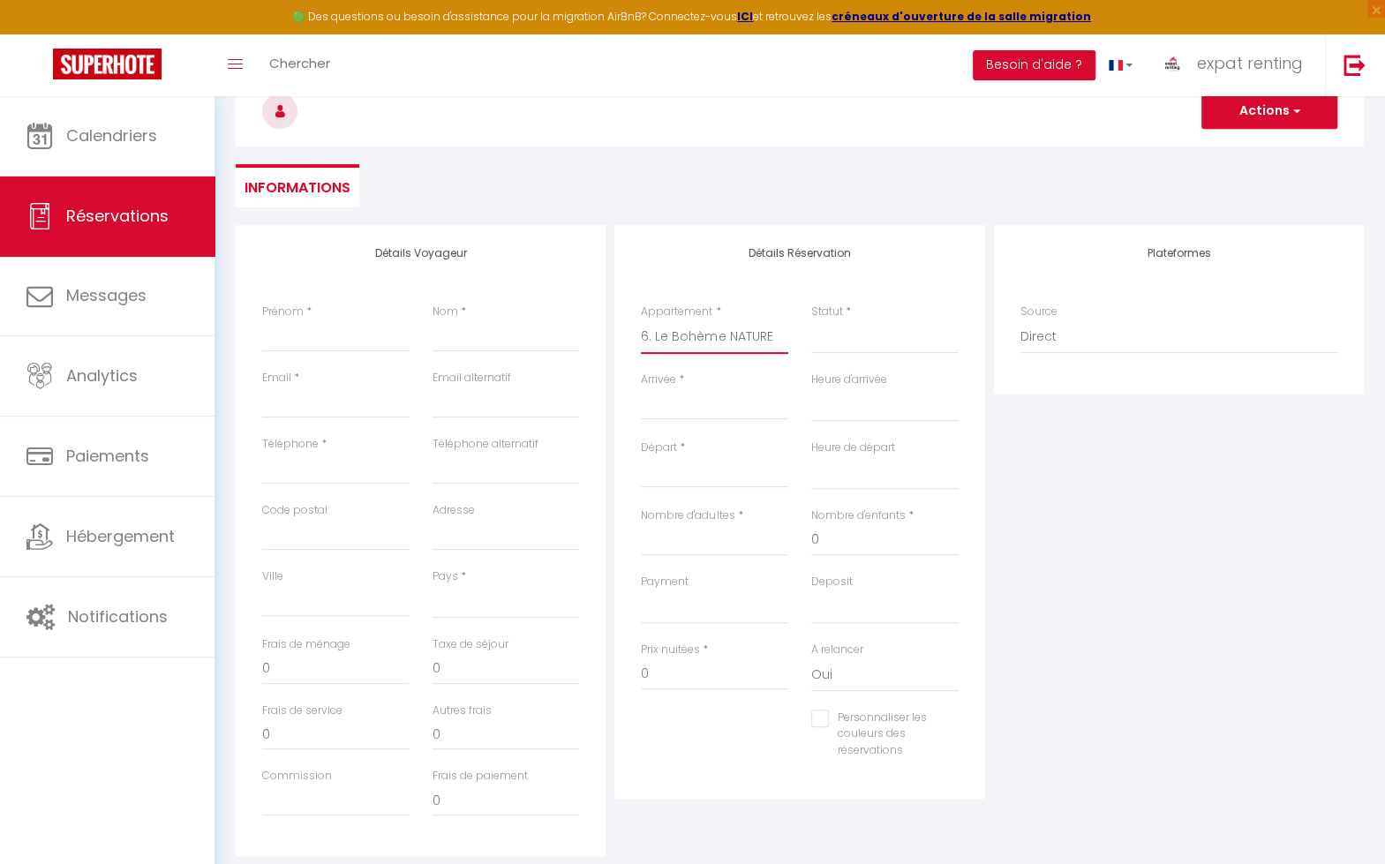
select select
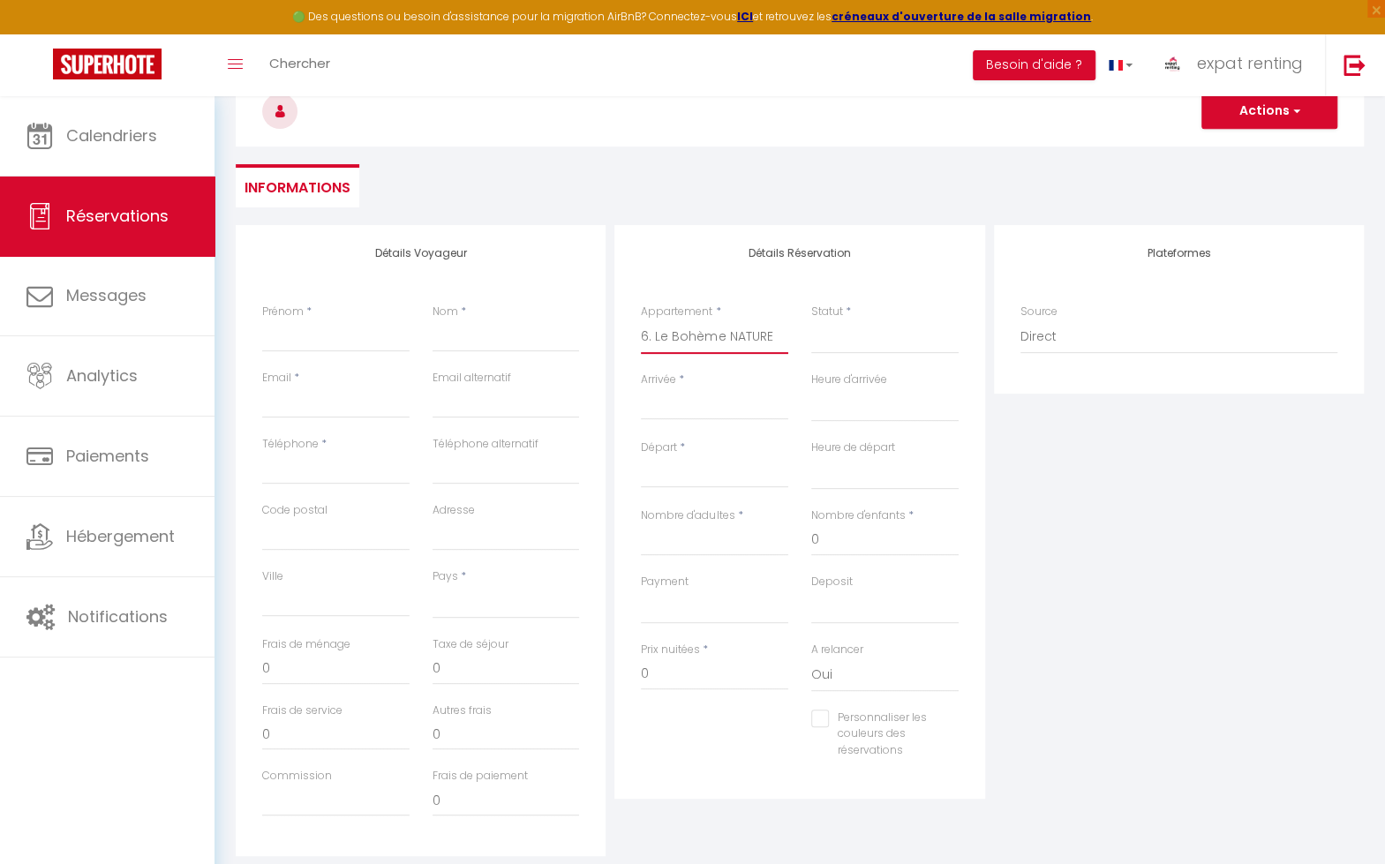
select select
checkbox input "false"
click at [858, 343] on select "Confirmé Non Confirmé [PERSON_NAME] par le voyageur No Show Request" at bounding box center [884, 338] width 147 height 34
select select "1"
click at [811, 321] on select "Confirmé Non Confirmé [PERSON_NAME] par le voyageur No Show Request" at bounding box center [884, 338] width 147 height 34
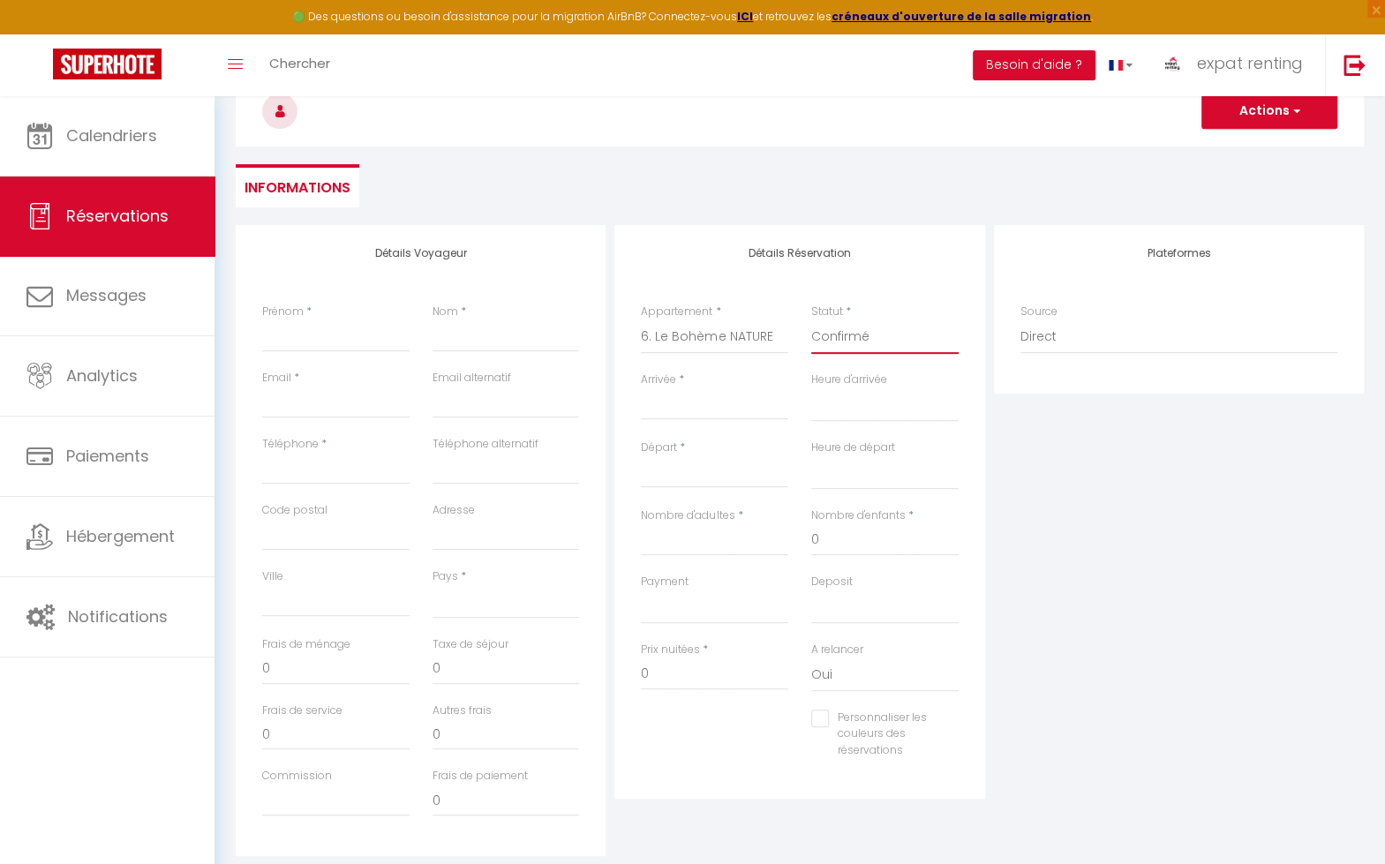
select select
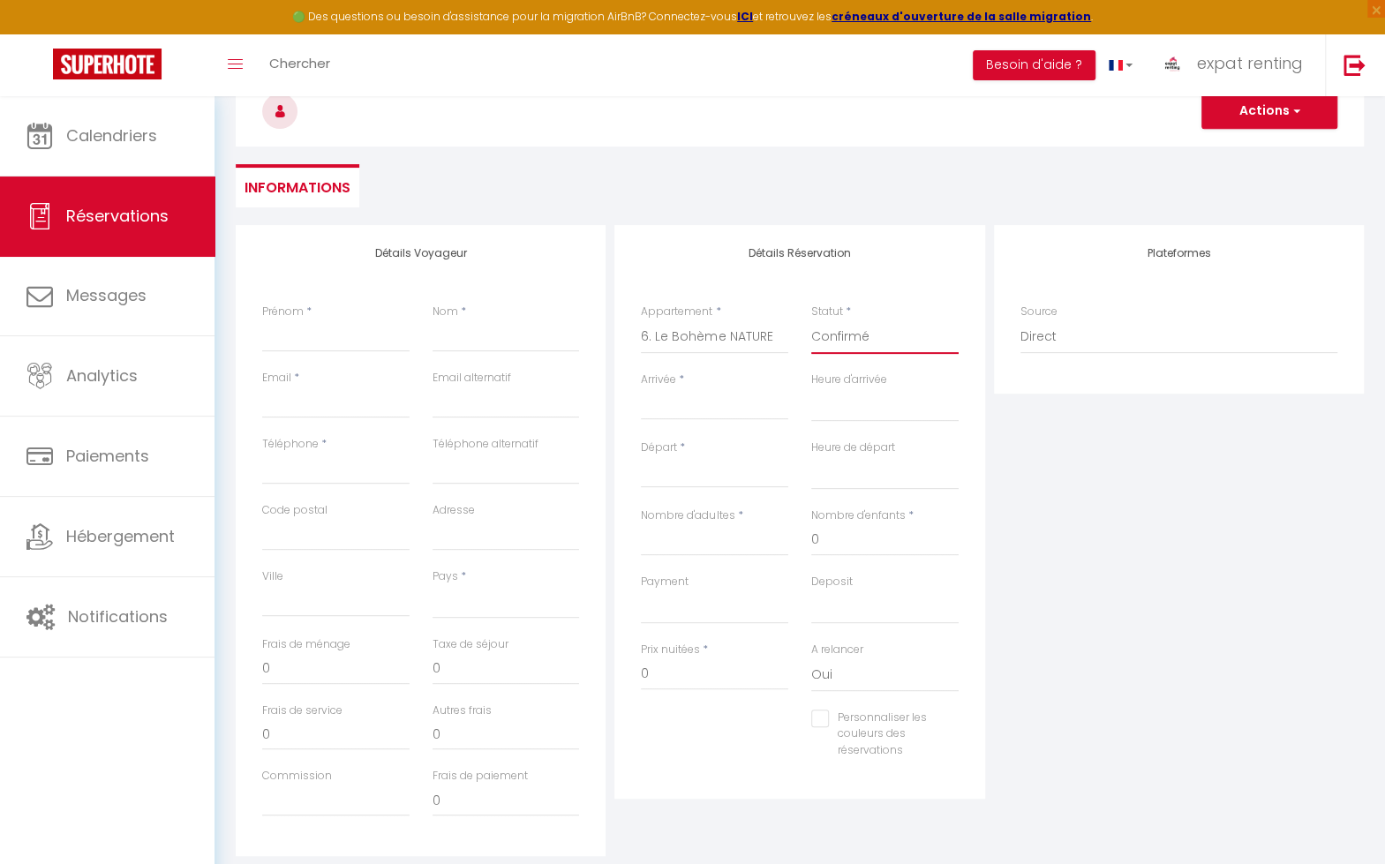
checkbox input "false"
click at [717, 408] on input "Arrivée" at bounding box center [714, 406] width 147 height 23
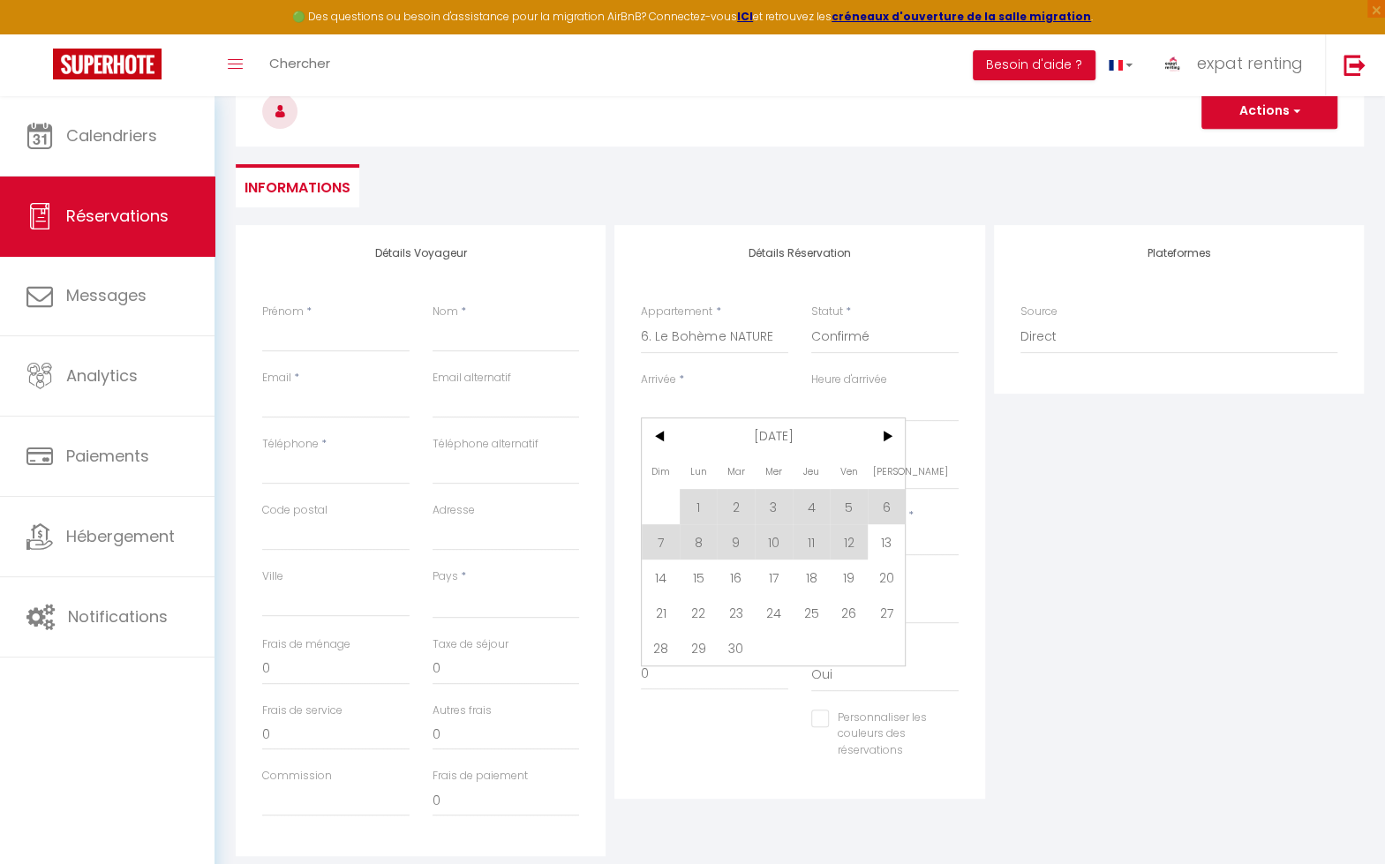
drag, startPoint x: 699, startPoint y: 573, endPoint x: 844, endPoint y: 403, distance: 222.9
click at [699, 573] on span "15" at bounding box center [699, 577] width 38 height 35
select select
type input "Lun 15 Septembre 2025"
select select
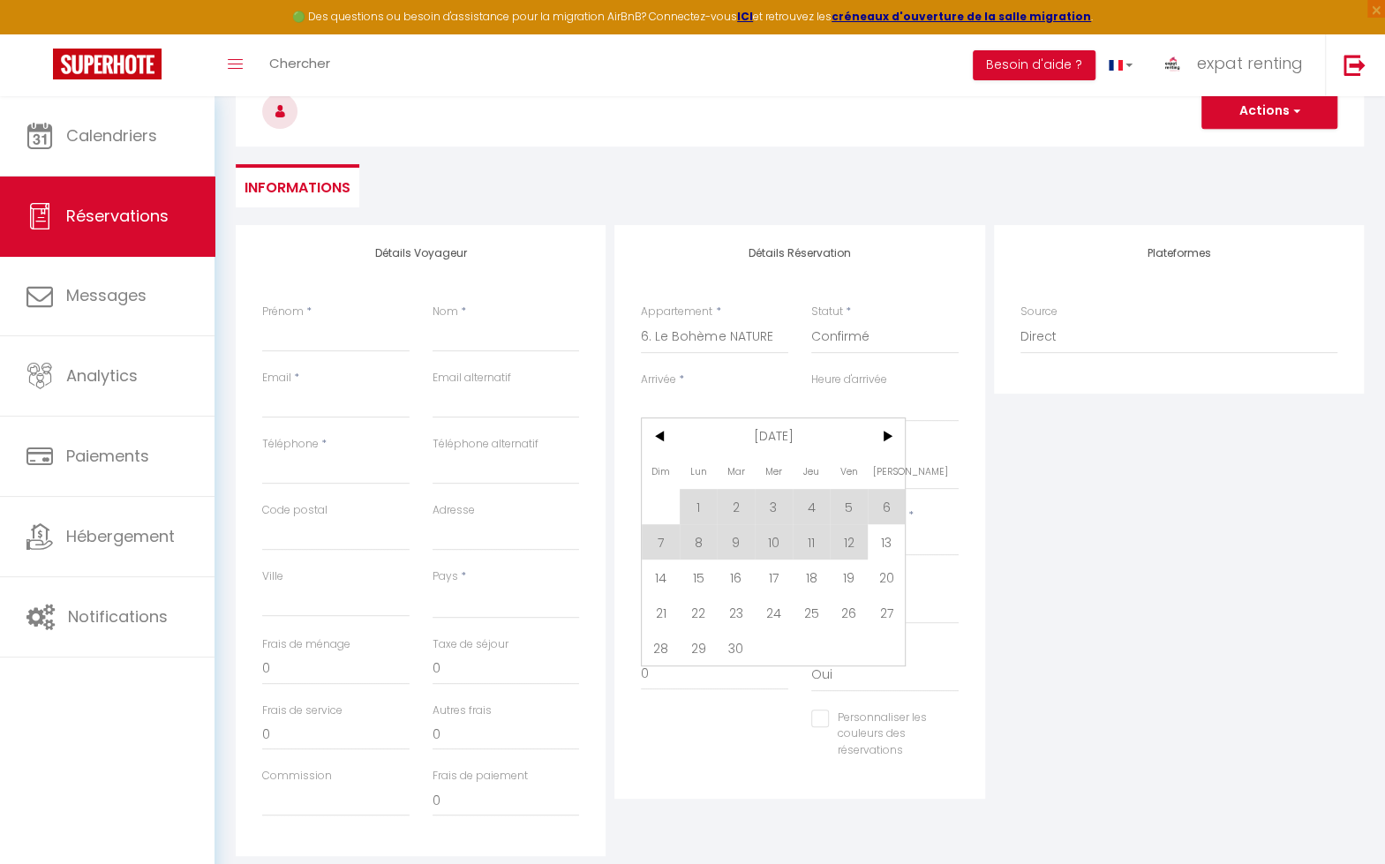
type input "[DATE] Septembre 2025"
select select
checkbox input "false"
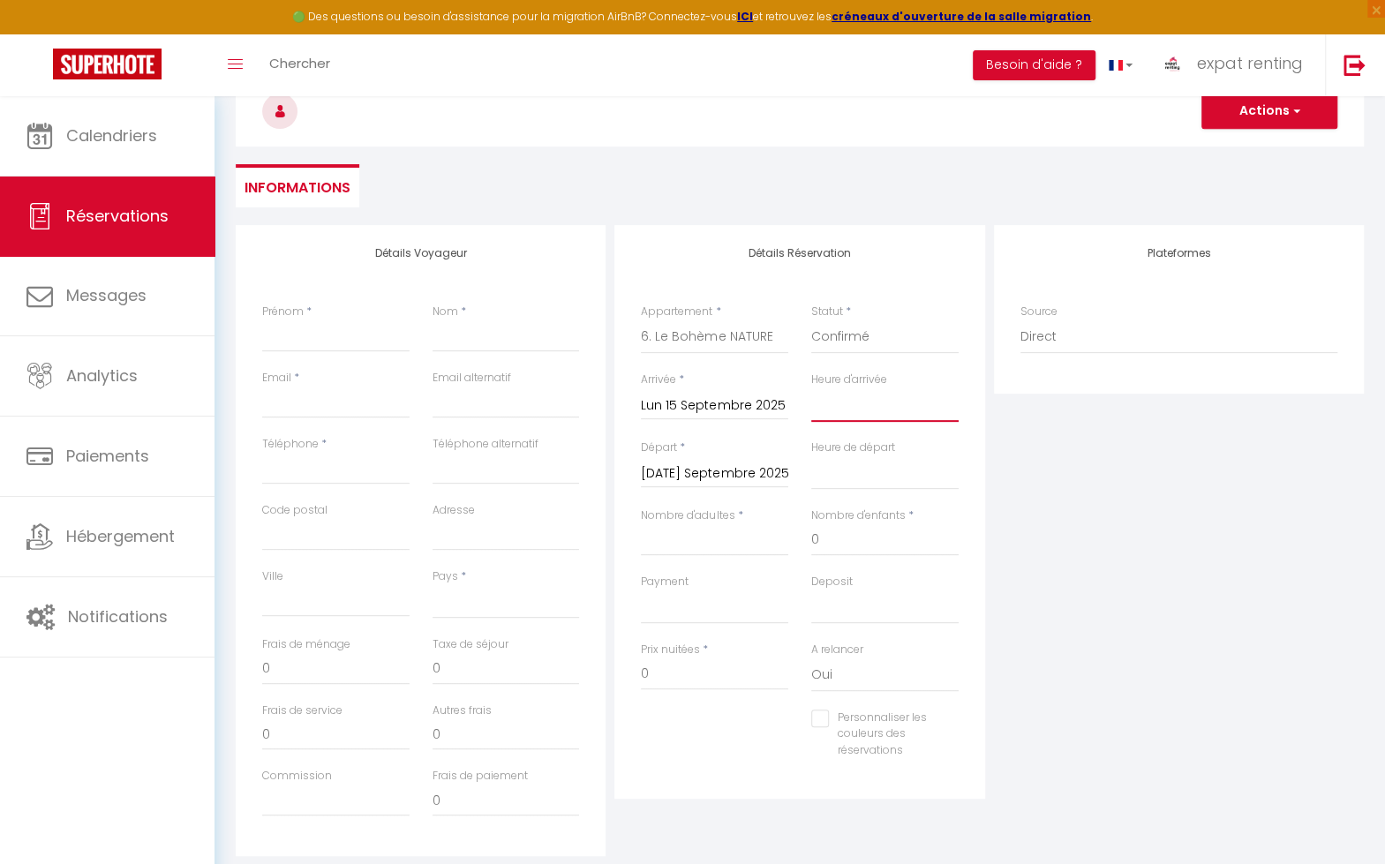
click at [848, 403] on select "00:00 00:30 01:00 01:30 02:00 02:30 03:00 03:30 04:00 04:30 05:00 05:30 06:00 0…" at bounding box center [884, 405] width 147 height 34
click at [729, 482] on input "[DATE] Septembre 2025" at bounding box center [714, 474] width 147 height 23
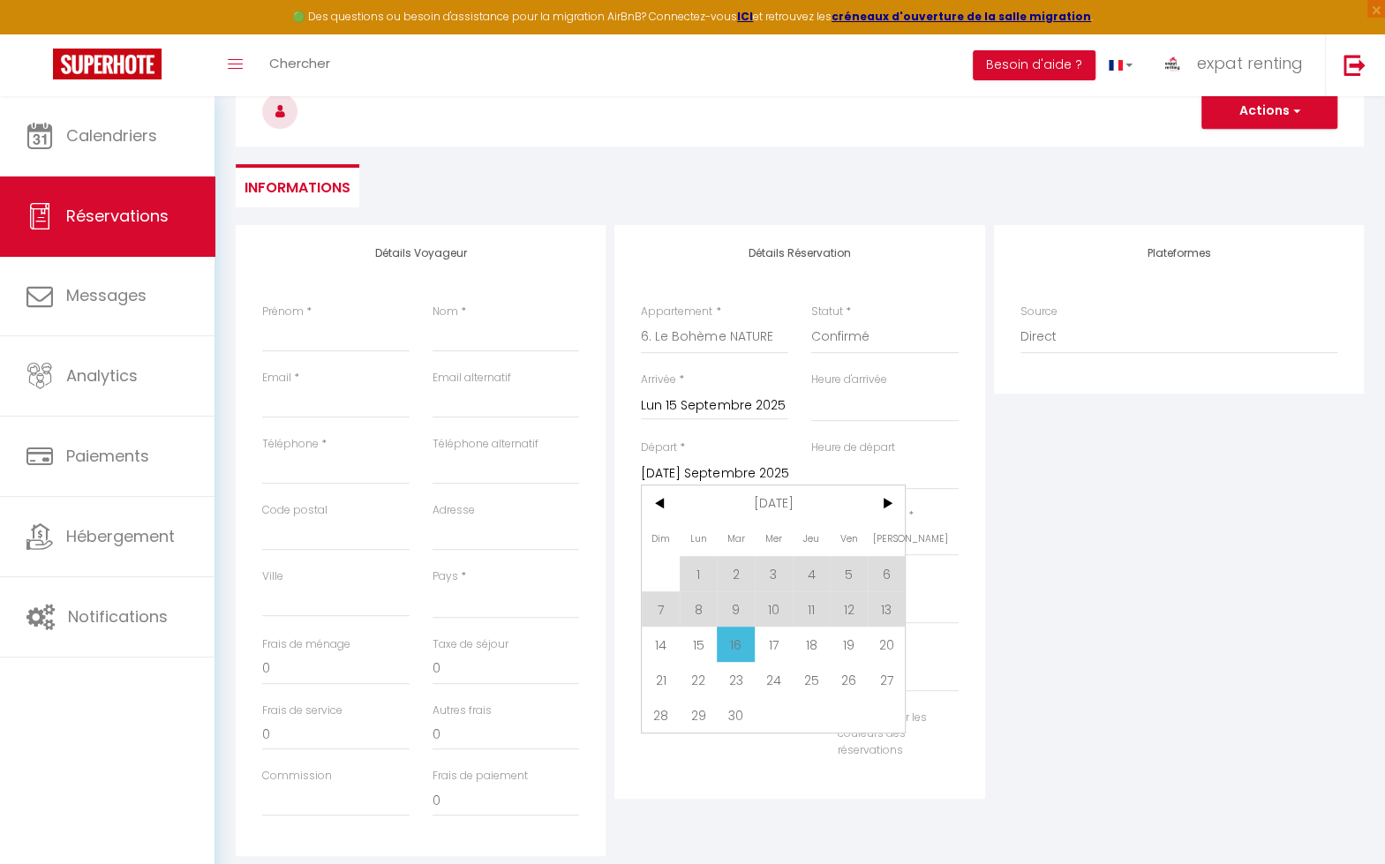
click at [890, 507] on span ">" at bounding box center [887, 503] width 38 height 35
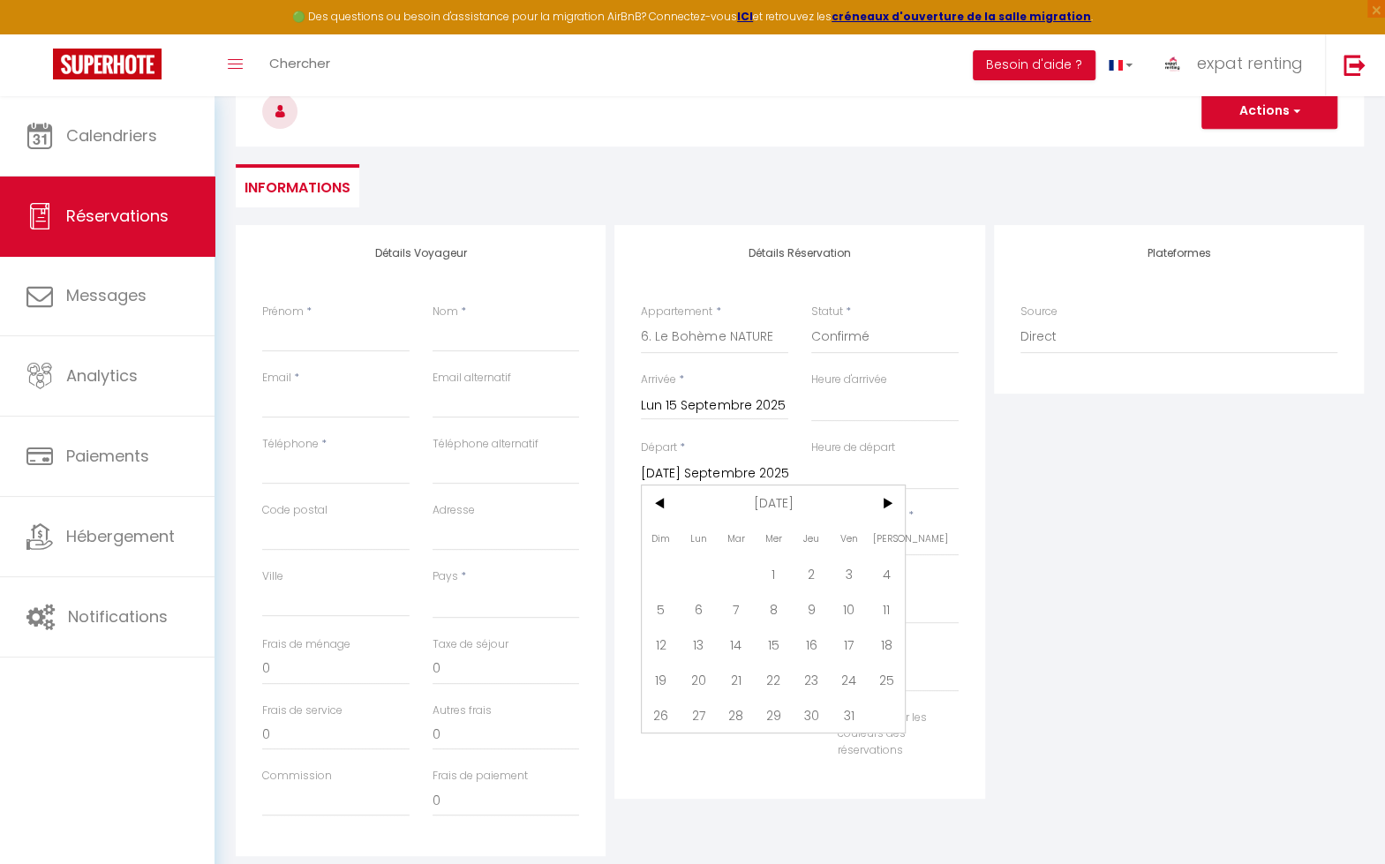
click at [883, 502] on span ">" at bounding box center [887, 503] width 38 height 35
click at [660, 646] on span "14" at bounding box center [661, 644] width 38 height 35
select select
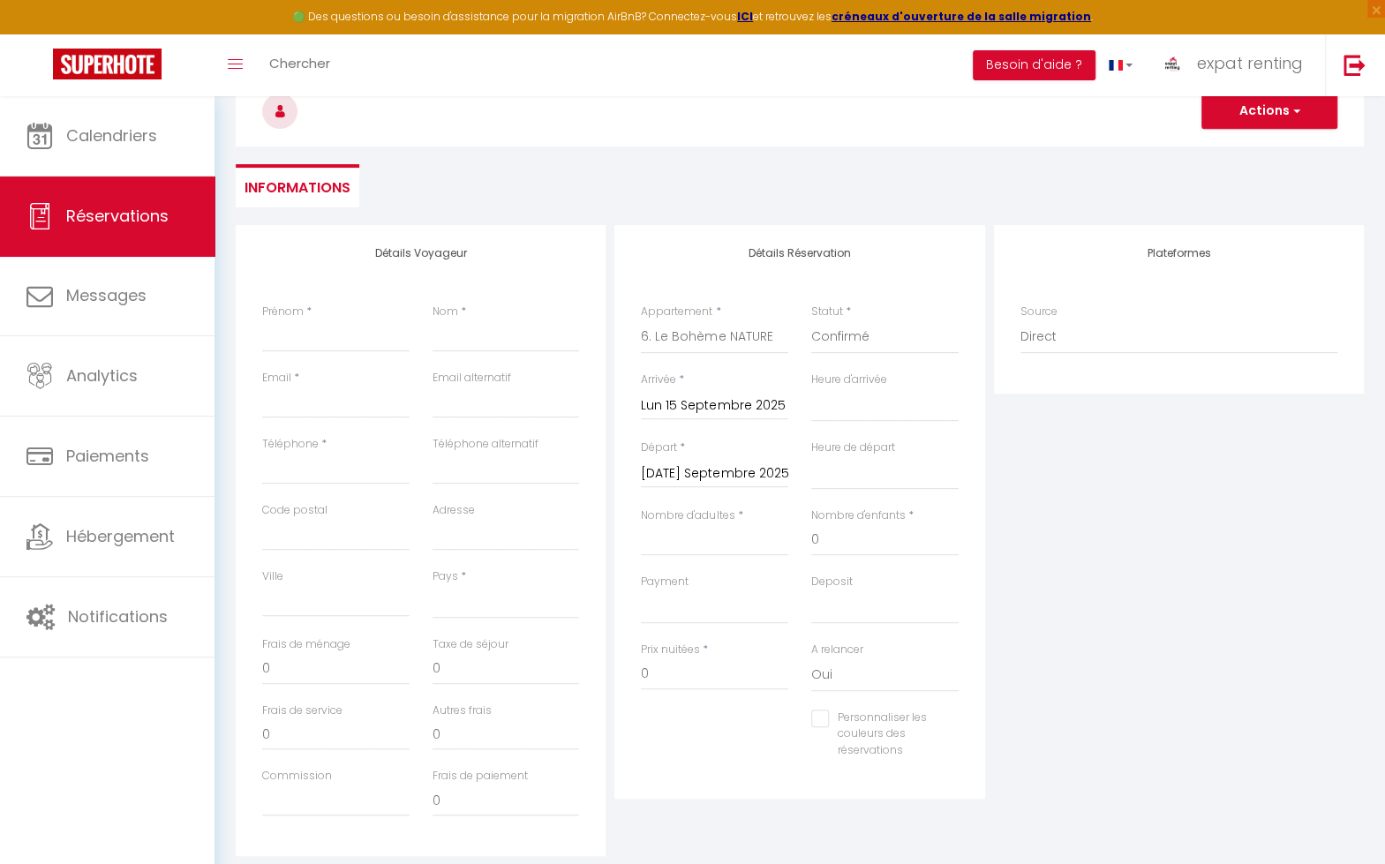
type input "Dim 14 Décembre 2025"
select select
checkbox input "false"
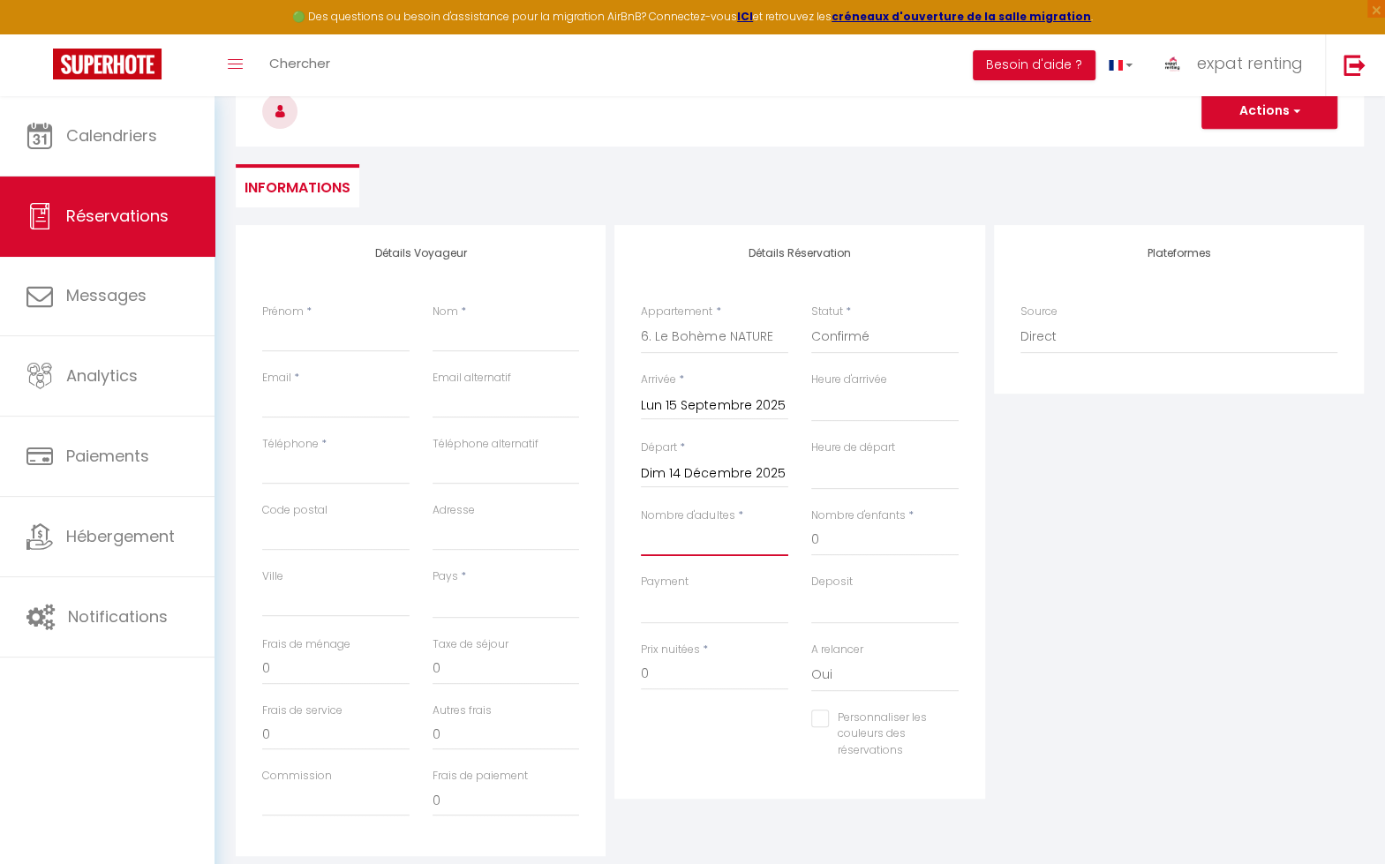
click at [730, 540] on input "Nombre d'adultes" at bounding box center [714, 540] width 147 height 32
type input "1"
select select
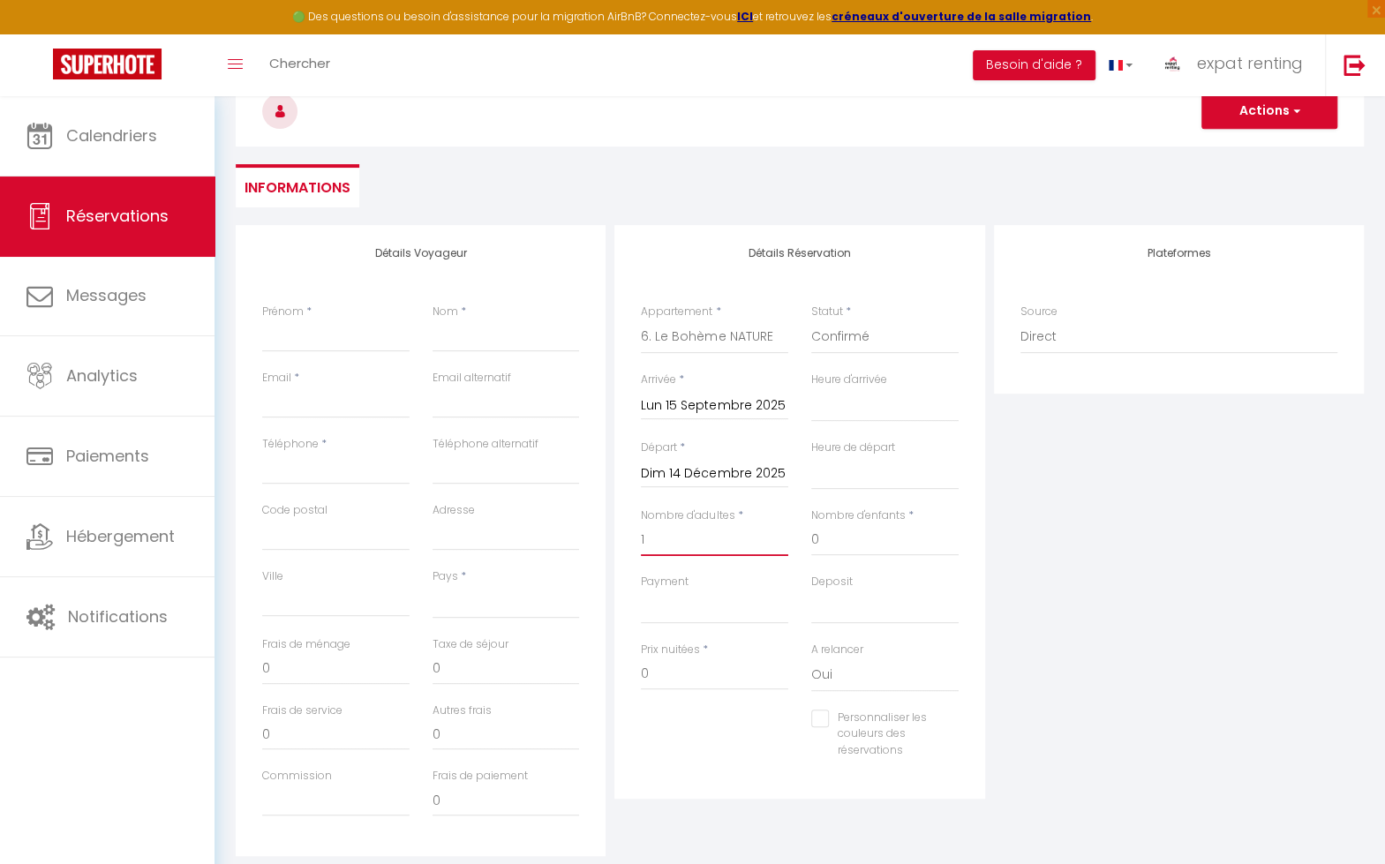
select select
checkbox input "false"
select select
type input "52"
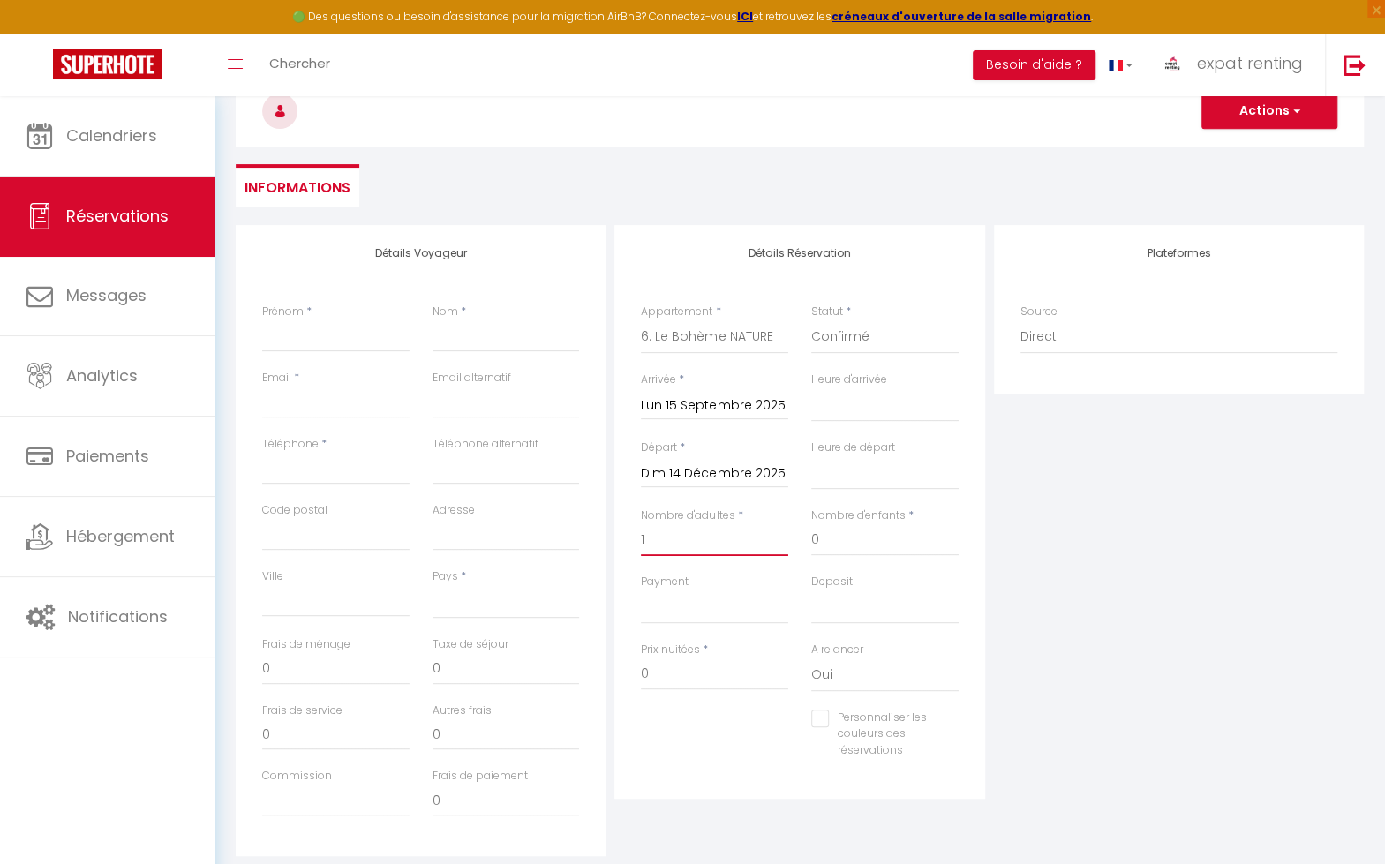
type input "288.9"
select select
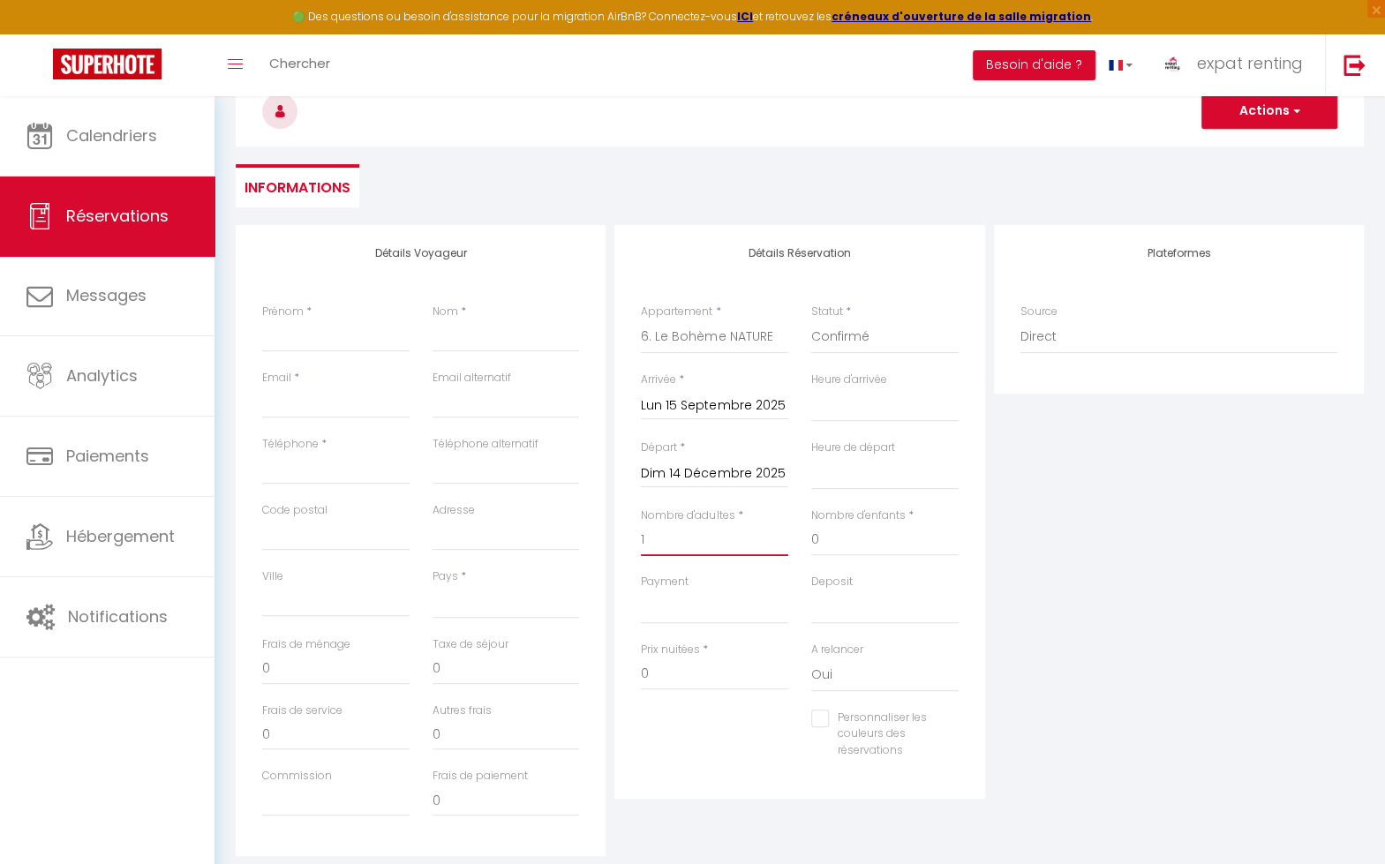
type input "4016"
checkbox input "false"
type input "1"
click at [1061, 575] on div "Plateformes Source Direct [DOMAIN_NAME] [DOMAIN_NAME] Chalet montagne Expedia G…" at bounding box center [1179, 540] width 379 height 631
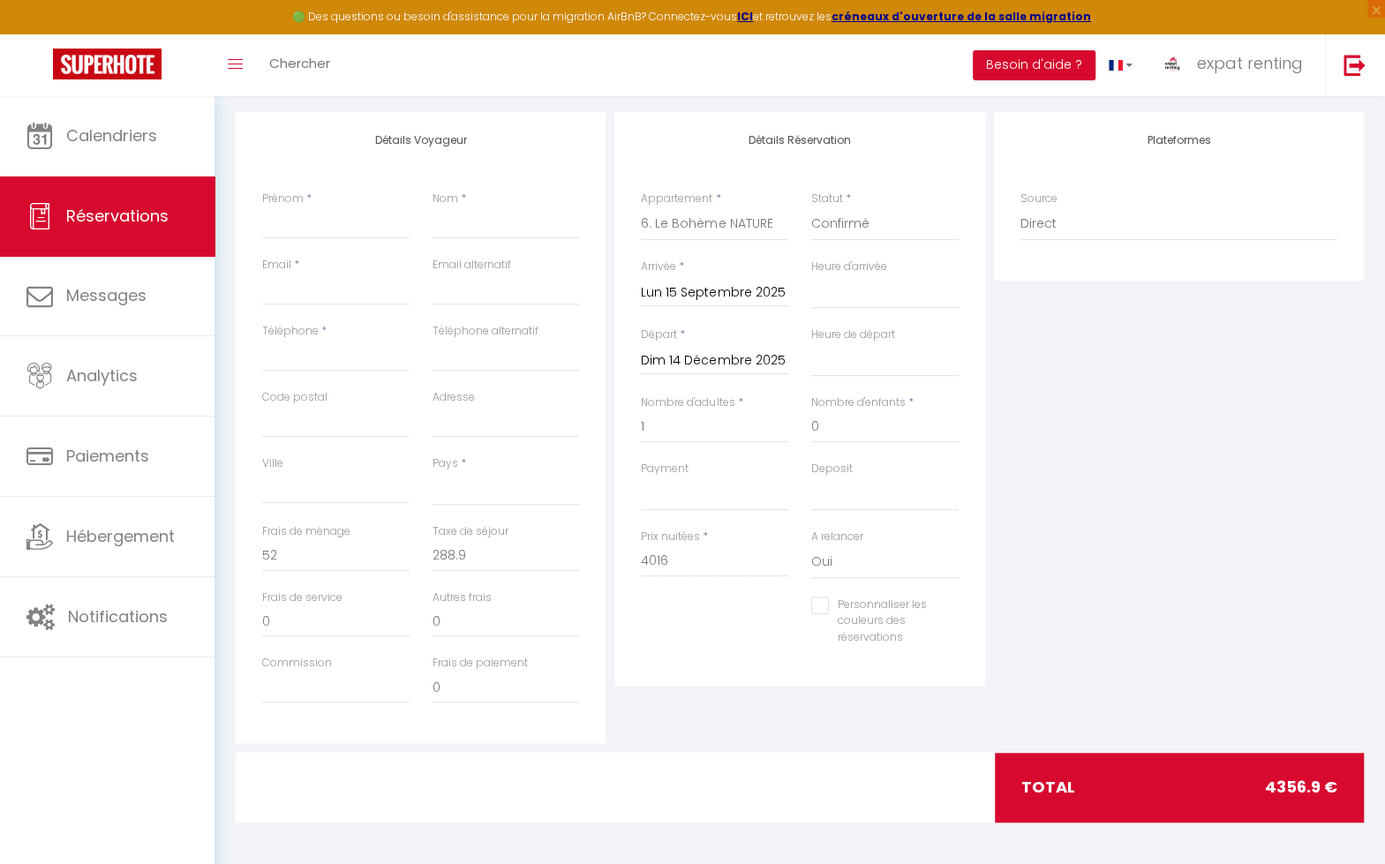
scroll to position [290, 0]
